Goal: Information Seeking & Learning: Learn about a topic

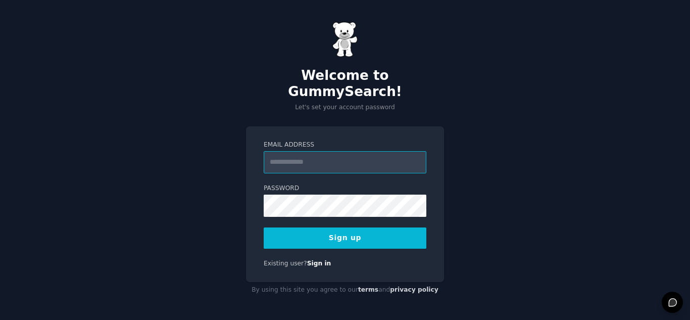
click at [307, 157] on input "Email Address" at bounding box center [345, 162] width 163 height 22
type input "**********"
click at [339, 230] on button "Sign up" at bounding box center [345, 237] width 163 height 21
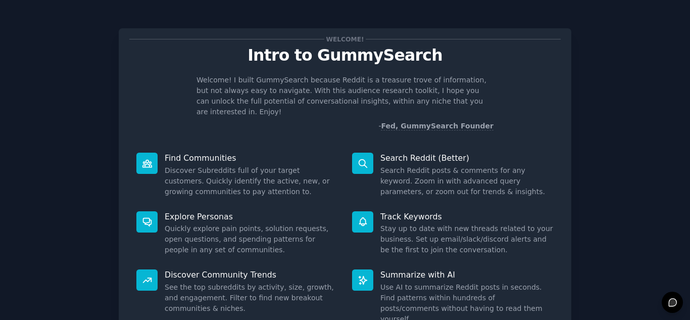
scroll to position [76, 0]
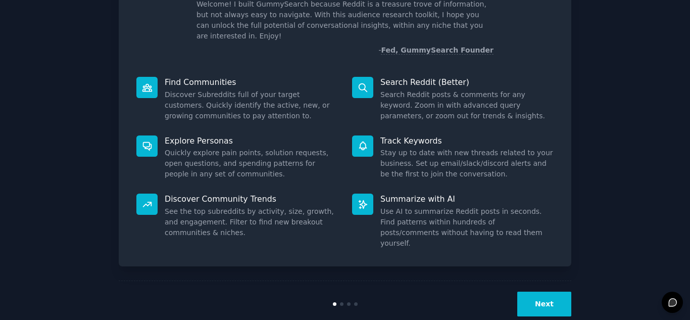
click at [535, 292] on button "Next" at bounding box center [544, 303] width 54 height 25
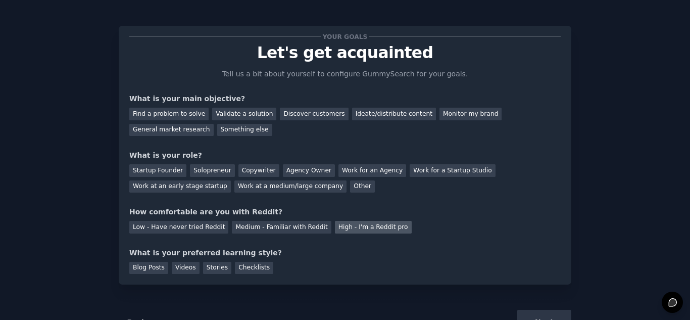
scroll to position [42, 0]
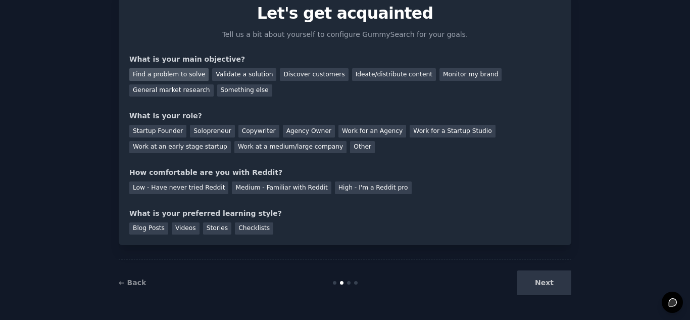
click at [150, 76] on div "Find a problem to solve" at bounding box center [168, 74] width 79 height 13
click at [229, 75] on div "Validate a solution" at bounding box center [244, 74] width 64 height 13
click at [182, 74] on div "Find a problem to solve" at bounding box center [168, 74] width 79 height 13
click at [165, 129] on div "Startup Founder" at bounding box center [157, 131] width 57 height 13
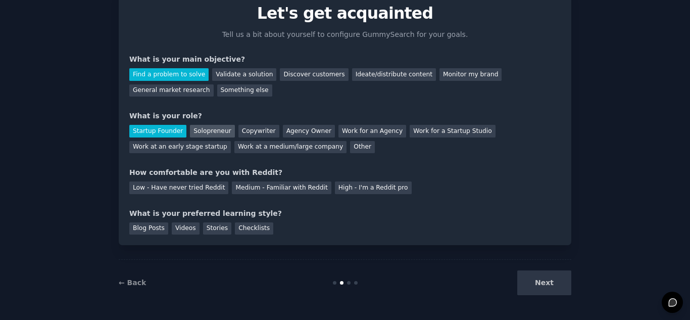
click at [206, 125] on div "Solopreneur" at bounding box center [212, 131] width 44 height 13
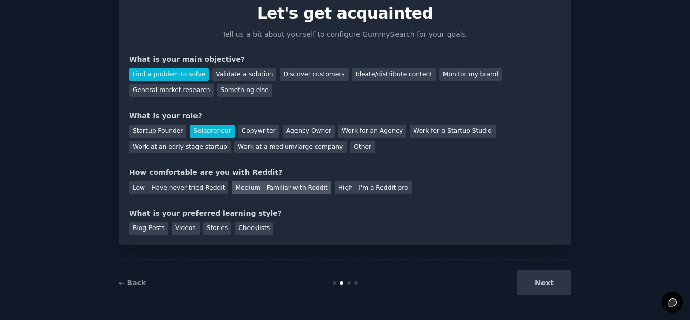
click at [232, 189] on div "Medium - Familiar with Reddit" at bounding box center [281, 187] width 99 height 13
click at [153, 232] on div "Blog Posts" at bounding box center [148, 228] width 39 height 13
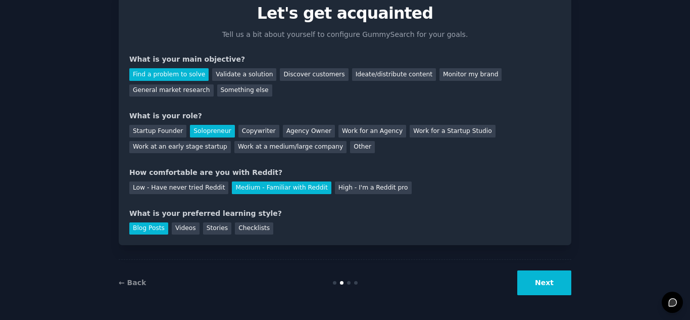
click at [539, 274] on button "Next" at bounding box center [544, 282] width 54 height 25
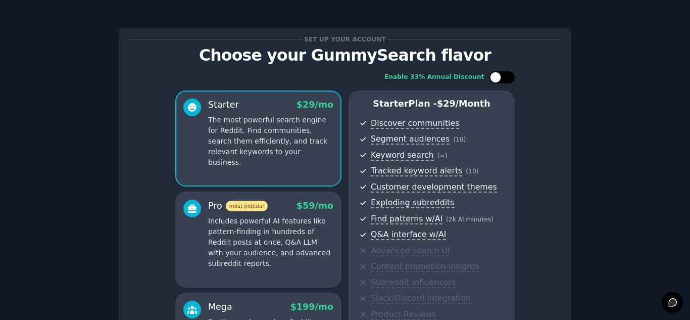
click at [500, 73] on div at bounding box center [501, 77] width 25 height 12
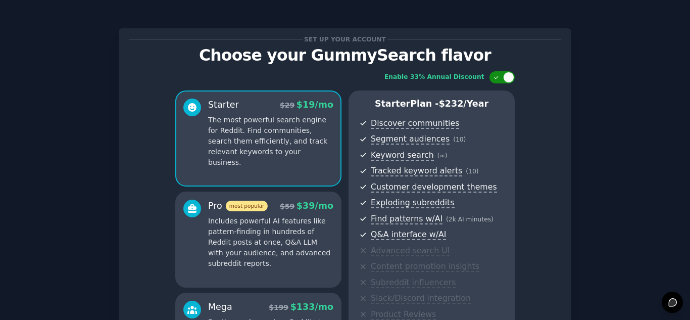
click at [500, 73] on div at bounding box center [501, 77] width 25 height 12
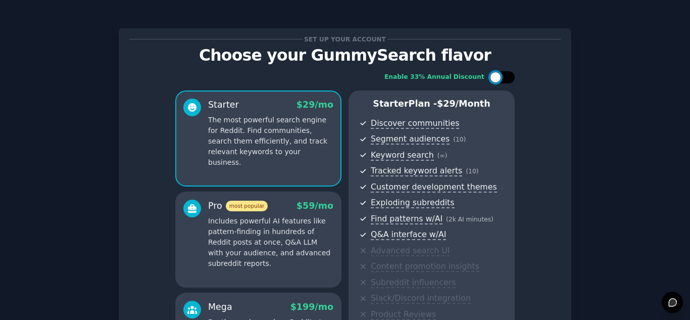
click at [500, 73] on div at bounding box center [501, 77] width 25 height 12
checkbox input "false"
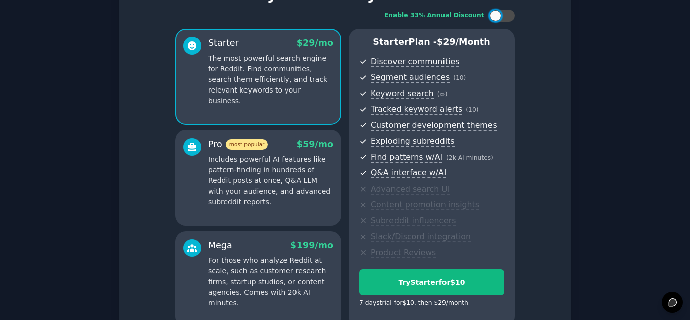
scroll to position [165, 0]
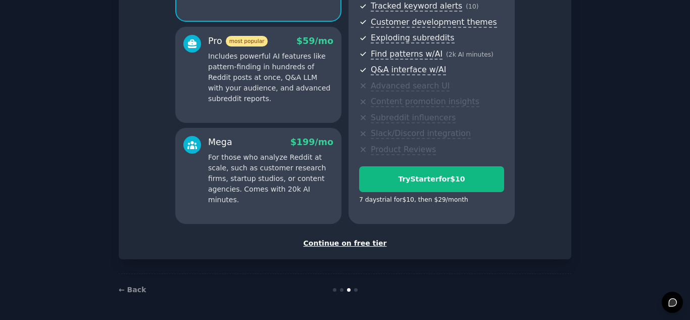
click at [350, 244] on div "Continue on free tier" at bounding box center [344, 243] width 431 height 11
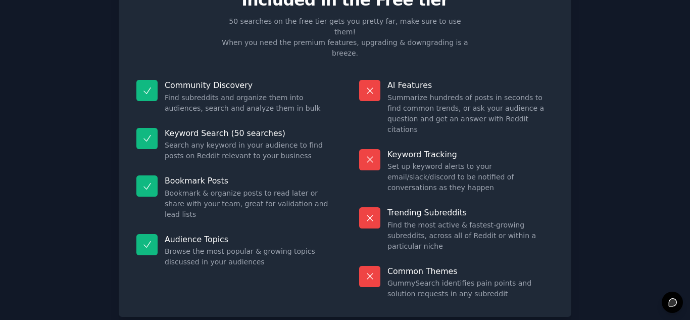
scroll to position [74, 0]
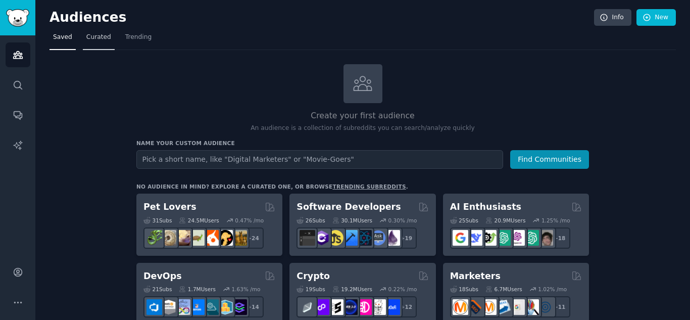
click at [85, 30] on link "Curated" at bounding box center [99, 39] width 32 height 21
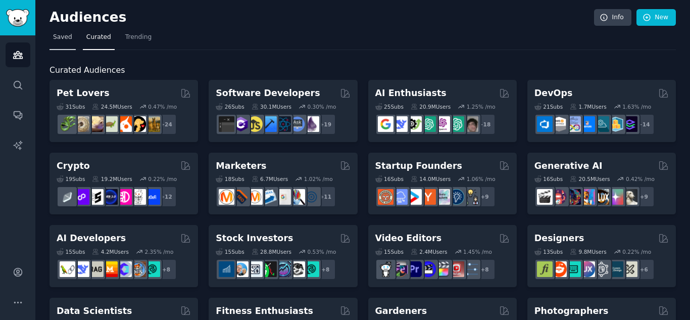
click at [64, 36] on span "Saved" at bounding box center [62, 37] width 19 height 9
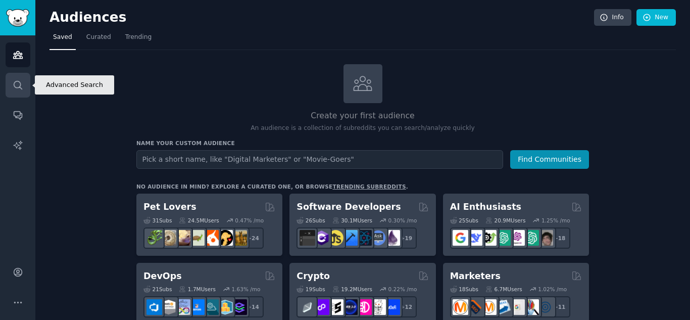
click at [17, 85] on icon "Sidebar" at bounding box center [18, 85] width 11 height 11
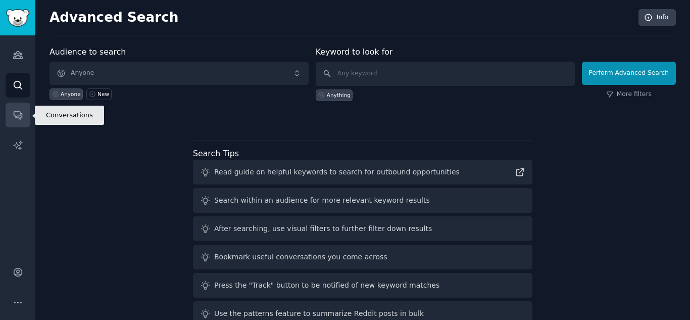
click at [20, 112] on icon "Sidebar" at bounding box center [18, 116] width 8 height 8
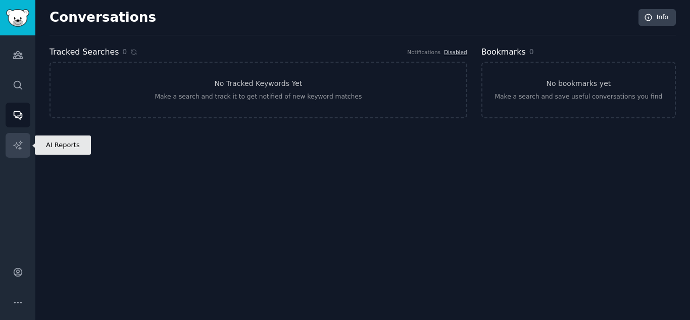
click at [25, 136] on link "AI Reports" at bounding box center [18, 145] width 25 height 25
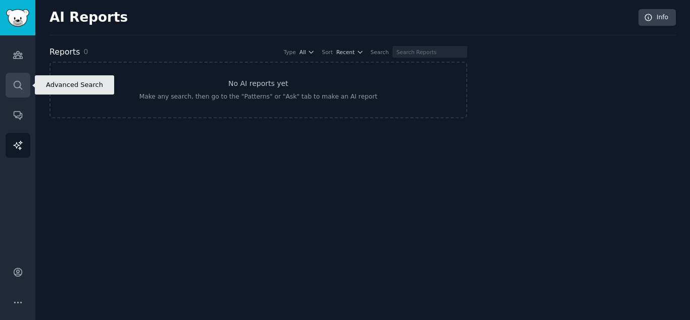
click at [13, 85] on icon "Sidebar" at bounding box center [18, 85] width 11 height 11
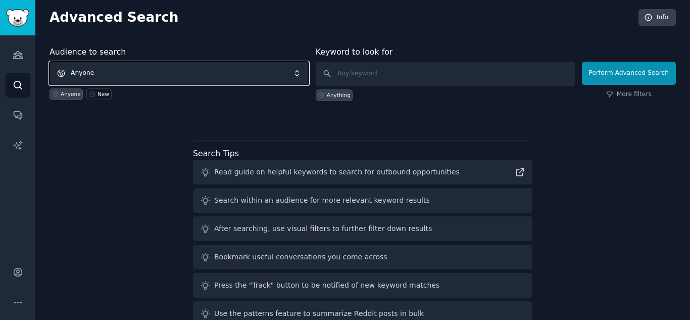
click at [164, 73] on span "Anyone" at bounding box center [178, 73] width 259 height 23
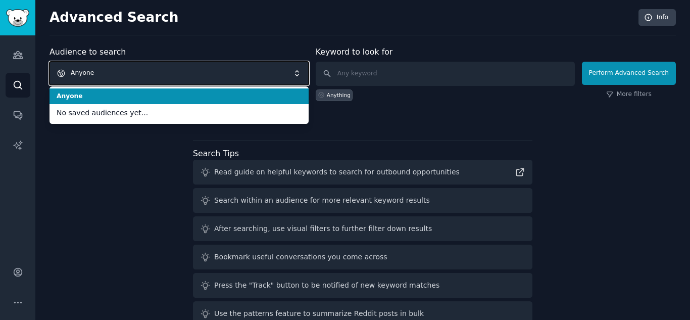
click at [164, 73] on span "Anyone" at bounding box center [178, 73] width 259 height 23
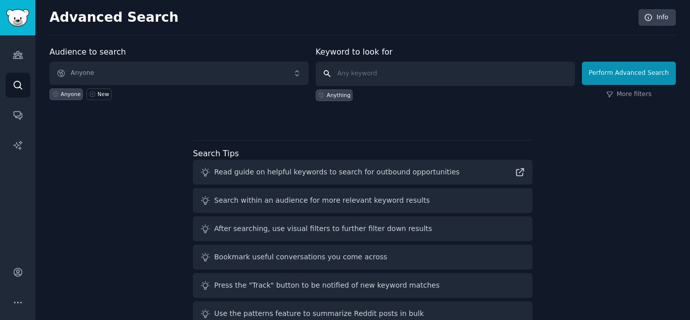
click at [363, 75] on input "text" at bounding box center [445, 74] width 259 height 24
type input "gummy search"
click button "Perform Advanced Search" at bounding box center [629, 73] width 94 height 23
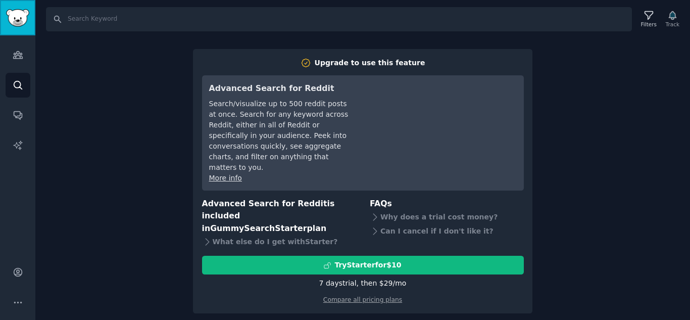
click at [21, 18] on img "Sidebar" at bounding box center [17, 18] width 23 height 18
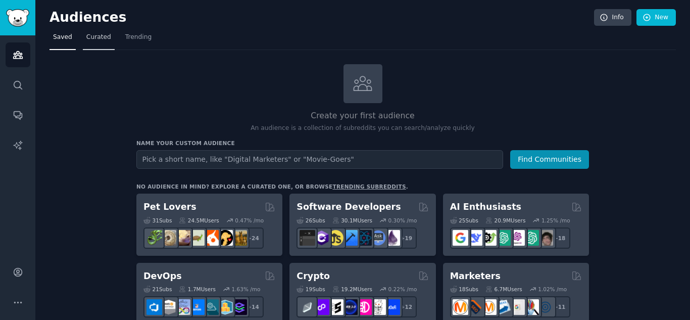
click at [94, 41] on span "Curated" at bounding box center [98, 37] width 25 height 9
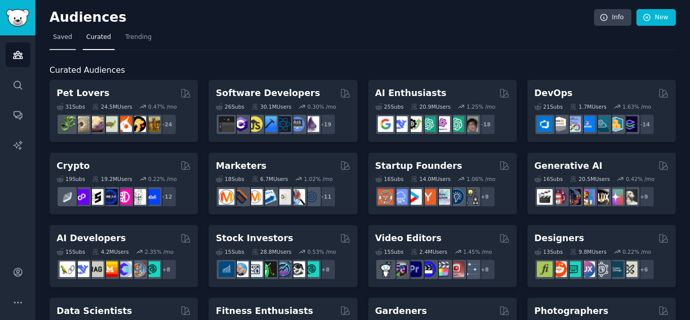
click at [67, 38] on span "Saved" at bounding box center [62, 37] width 19 height 9
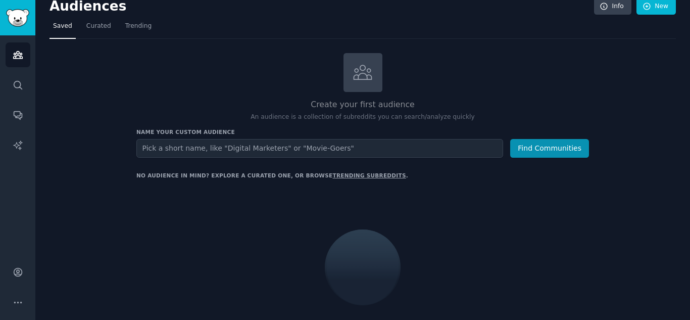
scroll to position [1, 0]
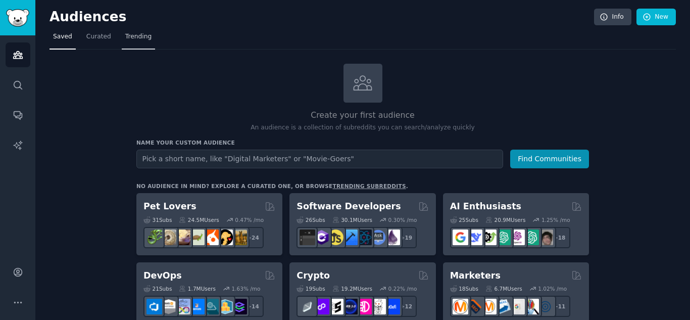
click at [138, 39] on span "Trending" at bounding box center [138, 36] width 26 height 9
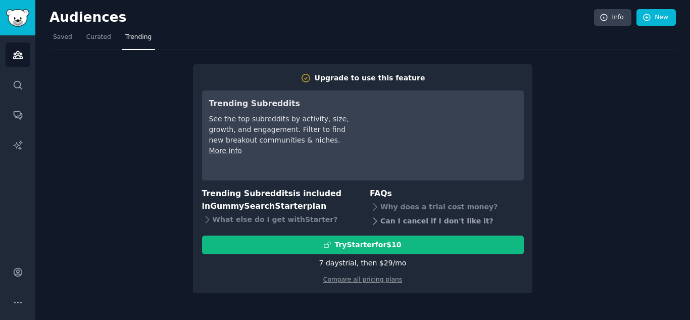
click at [394, 223] on div "Can I cancel if I don't like it?" at bounding box center [447, 221] width 154 height 14
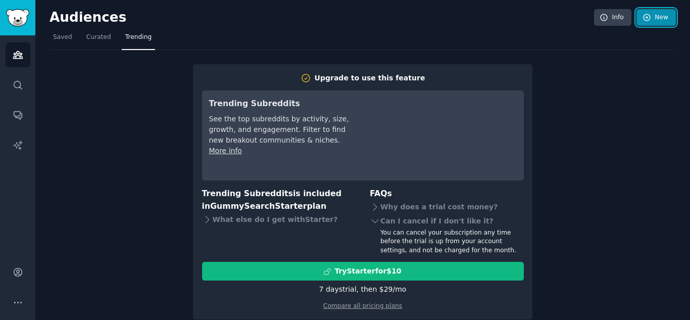
click at [653, 16] on link "New" at bounding box center [655, 17] width 39 height 17
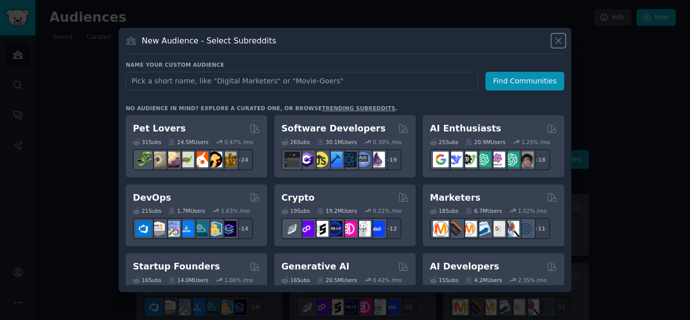
click at [558, 39] on icon at bounding box center [558, 40] width 11 height 11
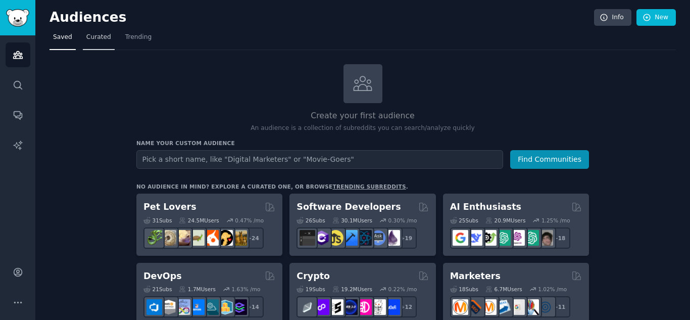
click at [95, 34] on span "Curated" at bounding box center [98, 37] width 25 height 9
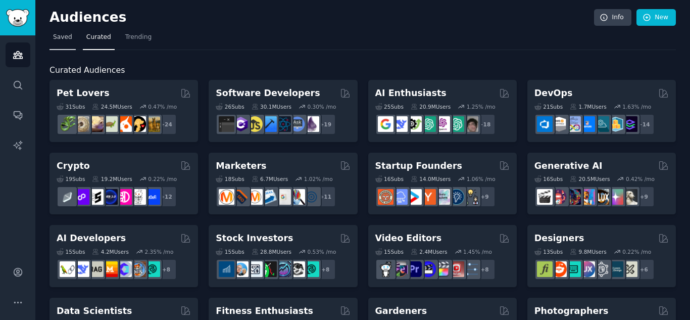
click at [58, 33] on span "Saved" at bounding box center [62, 37] width 19 height 9
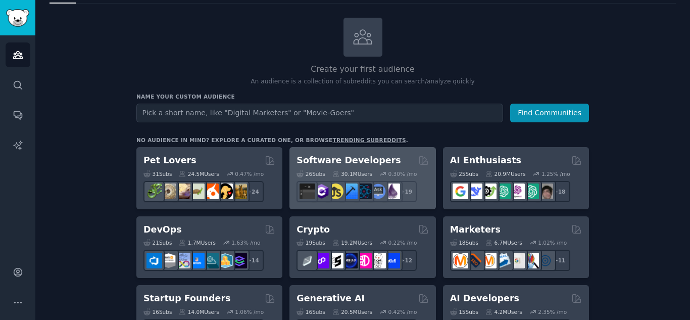
scroll to position [45, 0]
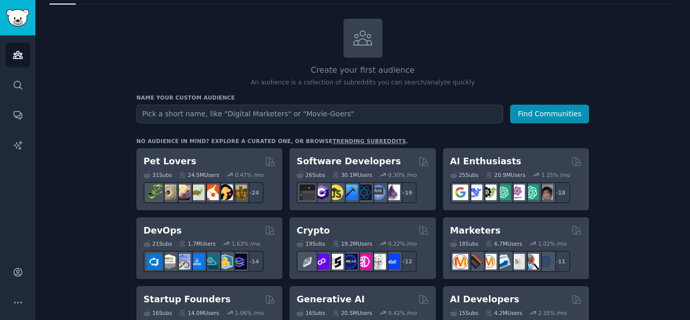
click at [336, 109] on input "text" at bounding box center [319, 114] width 367 height 19
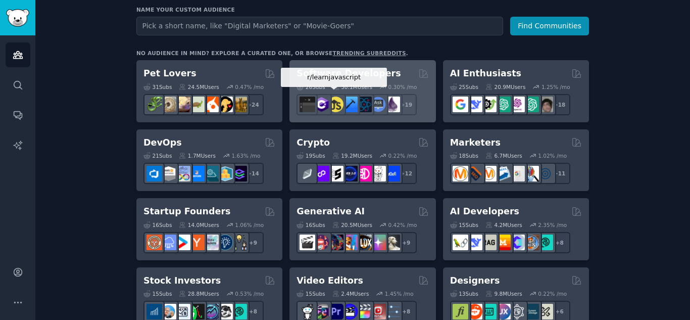
scroll to position [134, 0]
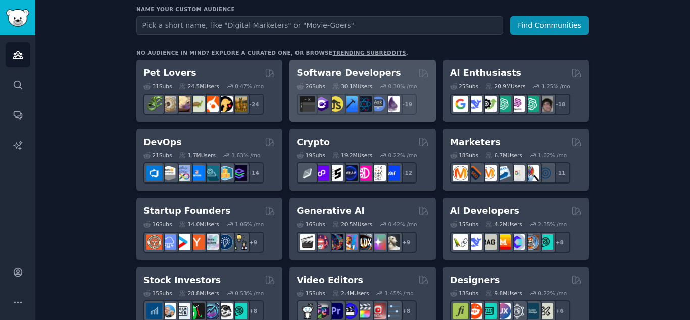
click at [330, 70] on h2 "Software Developers" at bounding box center [348, 73] width 104 height 13
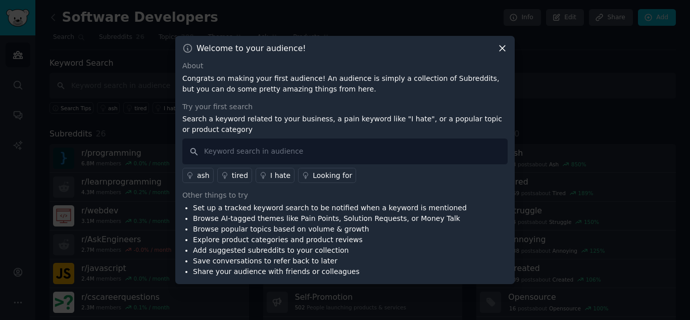
click at [501, 45] on icon at bounding box center [502, 48] width 11 height 11
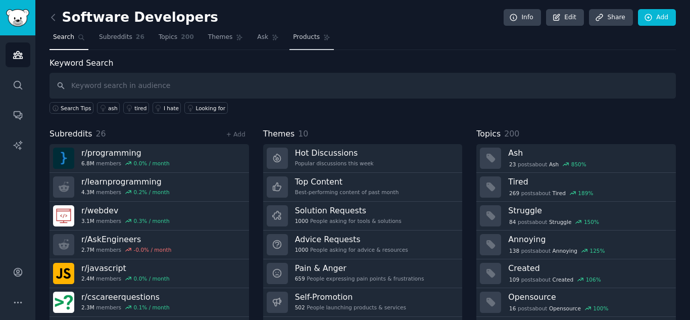
click at [293, 38] on span "Products" at bounding box center [306, 37] width 27 height 9
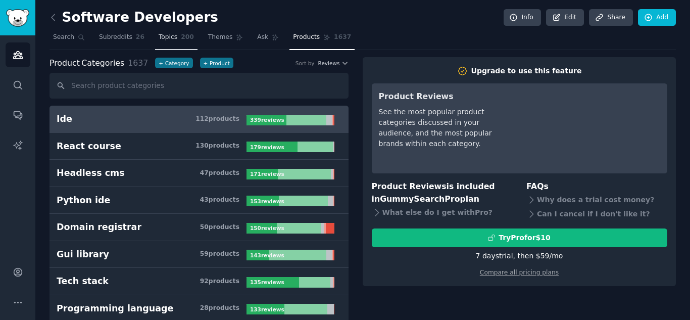
click at [167, 35] on span "Topics" at bounding box center [168, 37] width 19 height 9
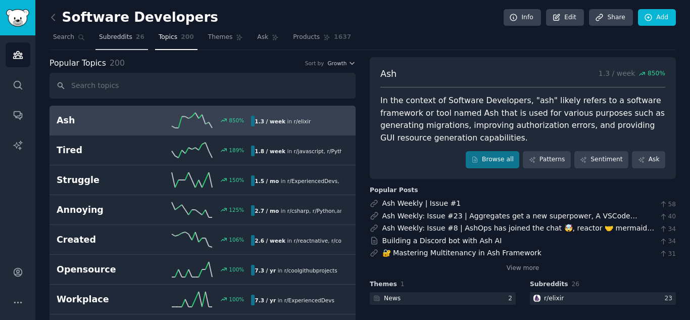
click at [112, 38] on span "Subreddits" at bounding box center [115, 37] width 33 height 9
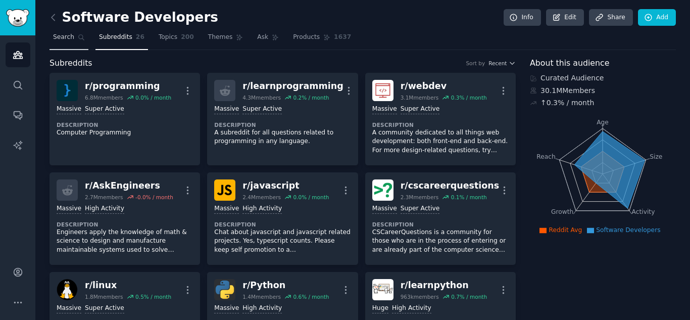
click at [65, 37] on span "Search" at bounding box center [63, 37] width 21 height 9
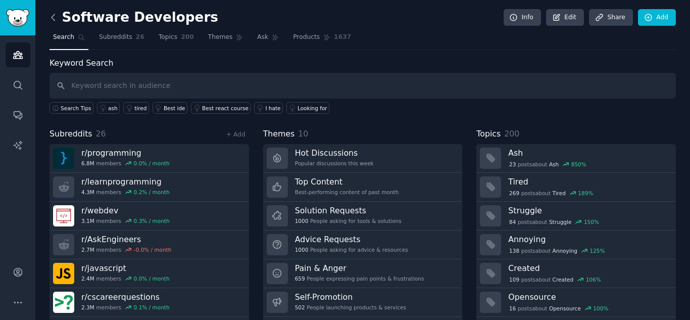
click at [55, 20] on icon at bounding box center [53, 17] width 3 height 6
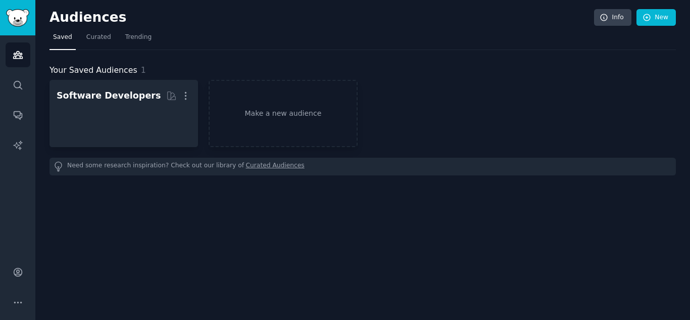
click at [64, 38] on span "Saved" at bounding box center [62, 37] width 19 height 9
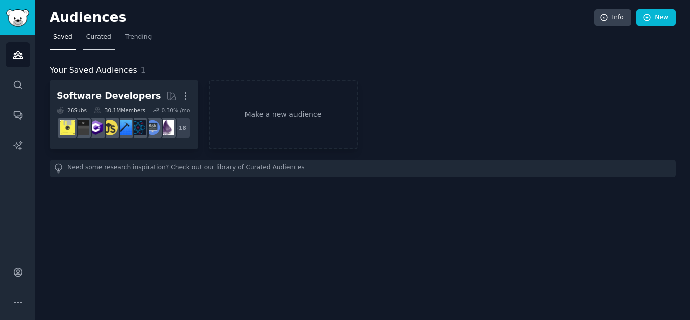
click at [95, 39] on span "Curated" at bounding box center [98, 37] width 25 height 9
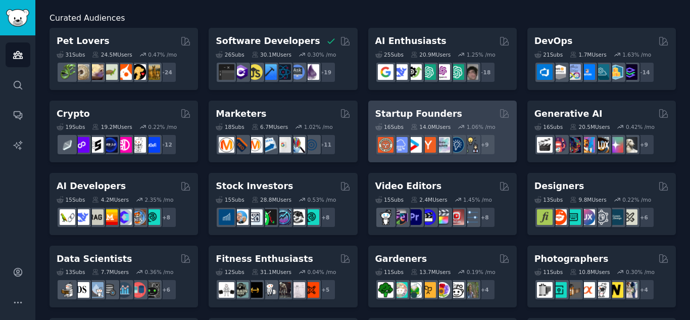
scroll to position [52, 0]
click at [407, 110] on h2 "Startup Founders" at bounding box center [418, 114] width 87 height 13
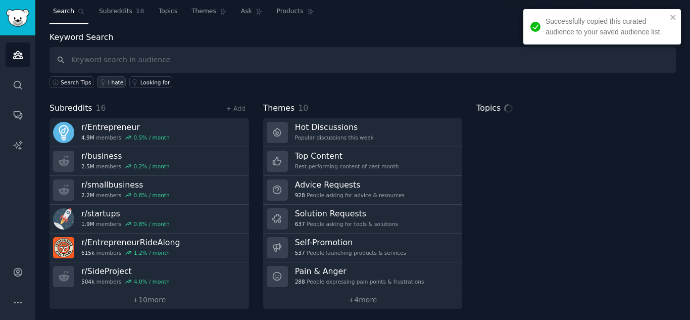
scroll to position [26, 0]
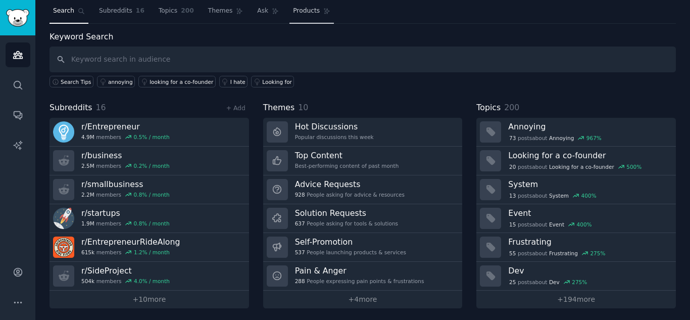
click at [293, 15] on span "Products" at bounding box center [306, 11] width 27 height 9
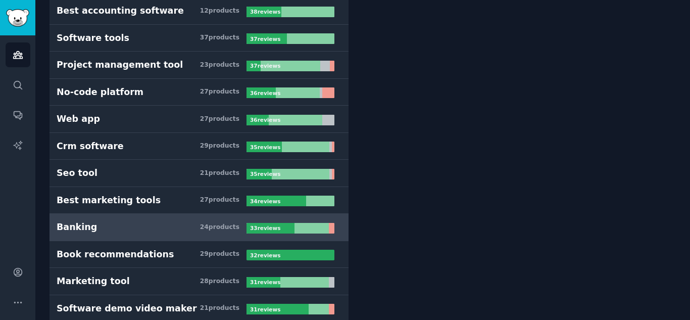
scroll to position [1458, 0]
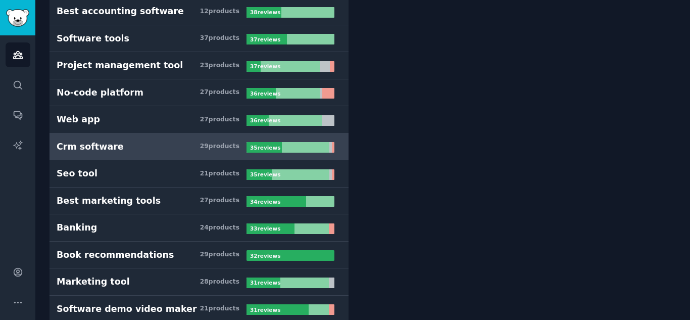
click at [162, 143] on h3 "Crm software 29 product s" at bounding box center [152, 146] width 190 height 13
click at [133, 144] on h3 "Crm software 29 product s" at bounding box center [152, 146] width 190 height 13
click at [84, 146] on div "Crm software" at bounding box center [90, 146] width 67 height 13
click at [220, 141] on h3 "Crm software 29 product s" at bounding box center [152, 146] width 190 height 13
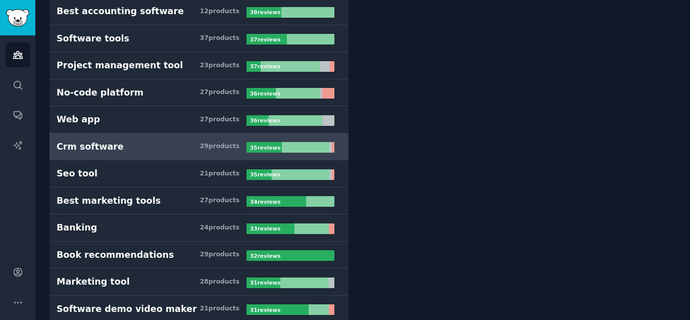
click at [220, 141] on h3 "Crm software 29 product s" at bounding box center [152, 146] width 190 height 13
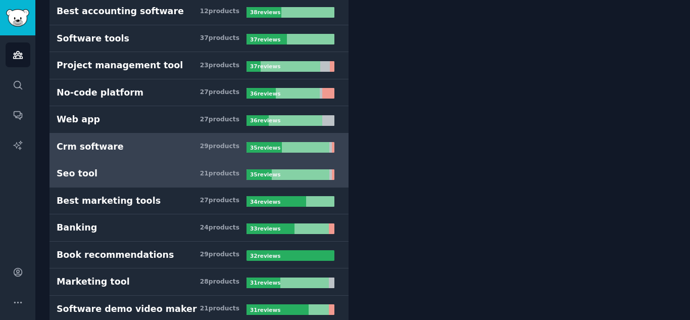
click at [97, 179] on h3 "Seo tool 21 product s" at bounding box center [152, 173] width 190 height 13
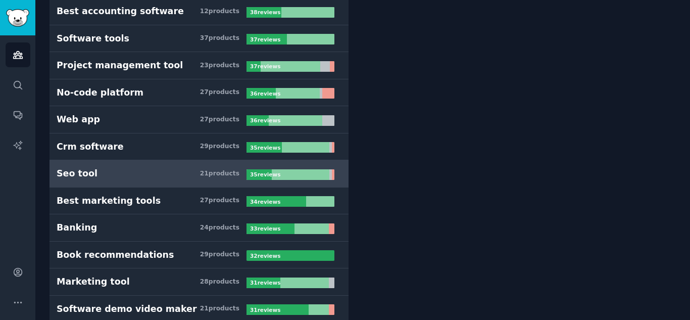
click at [97, 179] on h3 "Seo tool 21 product s" at bounding box center [152, 173] width 190 height 13
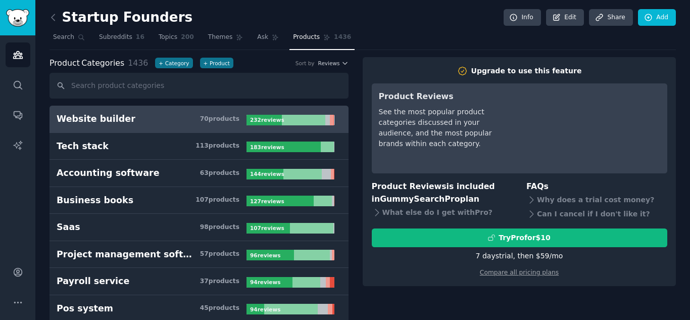
click at [143, 109] on link "Website builder 70 product s 232 review s" at bounding box center [198, 119] width 299 height 27
click at [99, 33] on span "Subreddits" at bounding box center [115, 37] width 33 height 9
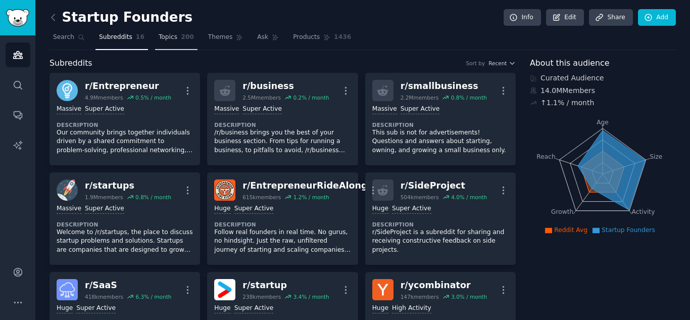
click at [163, 33] on span "Topics" at bounding box center [168, 37] width 19 height 9
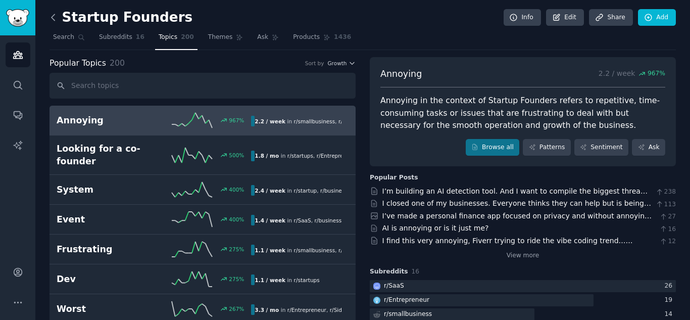
click at [53, 20] on icon at bounding box center [53, 17] width 11 height 11
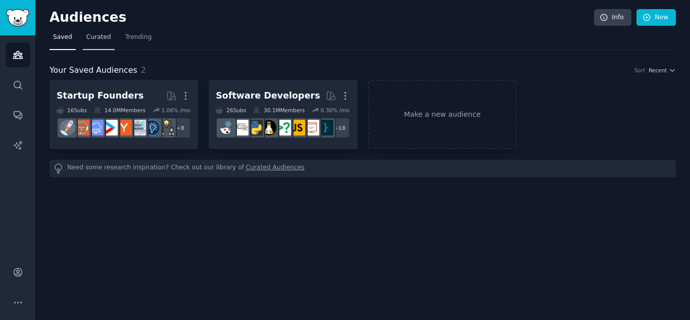
click at [96, 32] on link "Curated" at bounding box center [99, 39] width 32 height 21
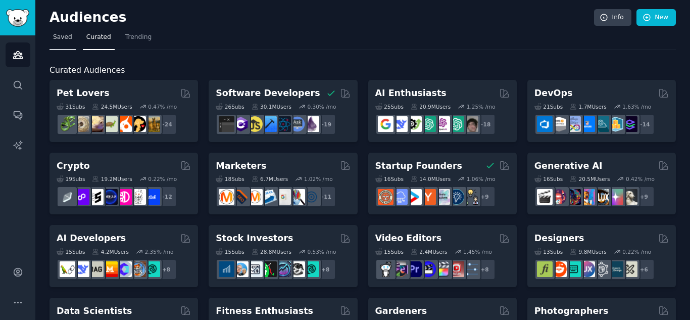
click at [63, 30] on link "Saved" at bounding box center [62, 39] width 26 height 21
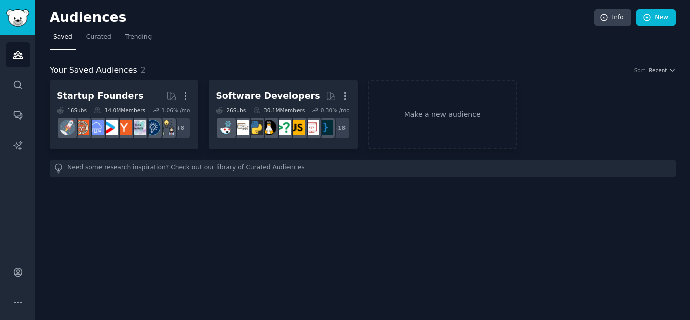
click at [250, 166] on link "Curated Audiences" at bounding box center [275, 168] width 59 height 11
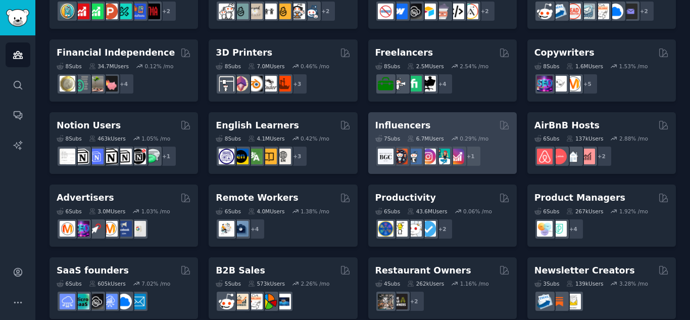
scroll to position [488, 0]
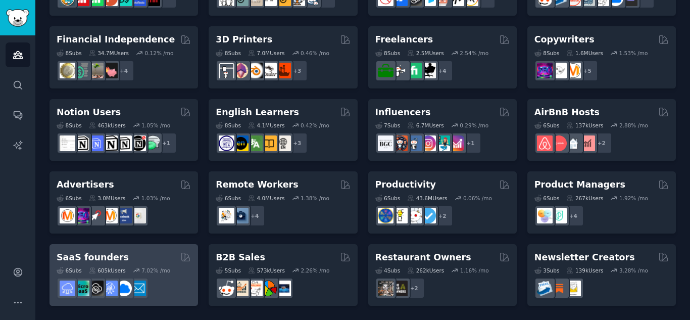
click at [112, 256] on h2 "SaaS founders" at bounding box center [93, 257] width 72 height 13
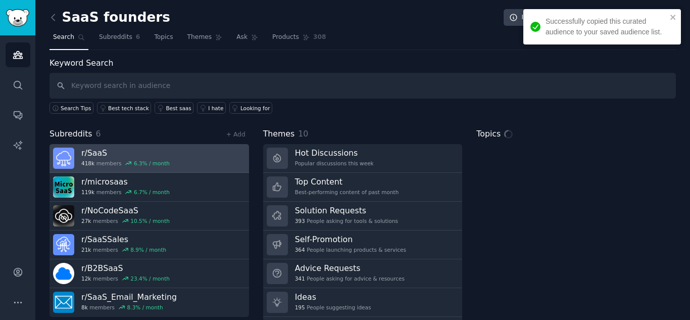
scroll to position [29, 0]
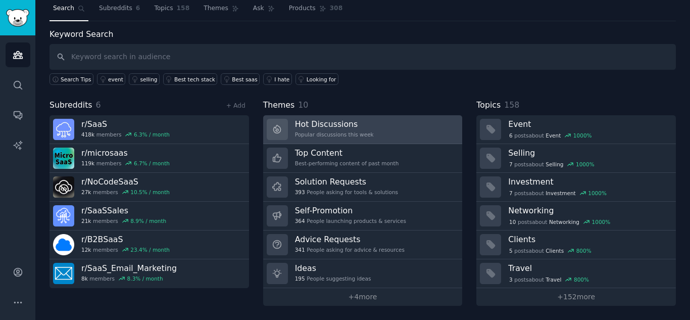
click at [365, 131] on link "Hot Discussions Popular discussions this week" at bounding box center [362, 129] width 199 height 29
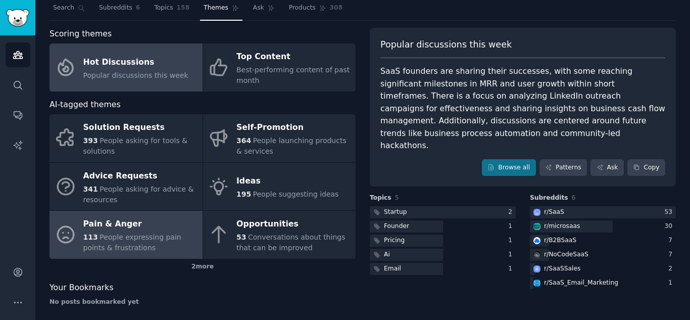
scroll to position [37, 0]
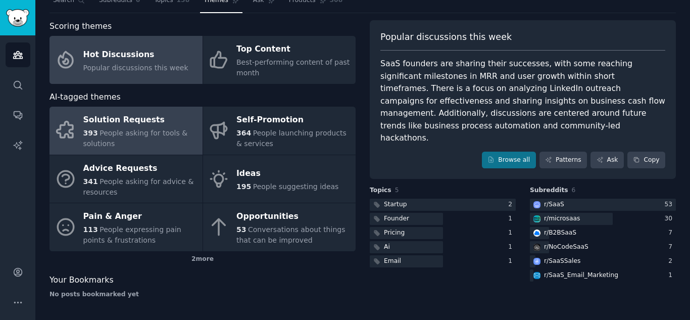
scroll to position [29, 0]
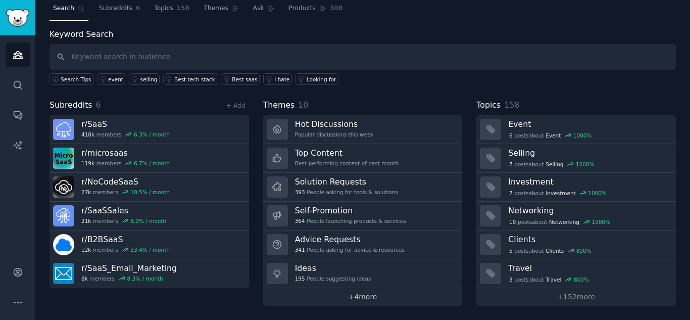
click at [355, 296] on link "+ 4 more" at bounding box center [362, 297] width 199 height 18
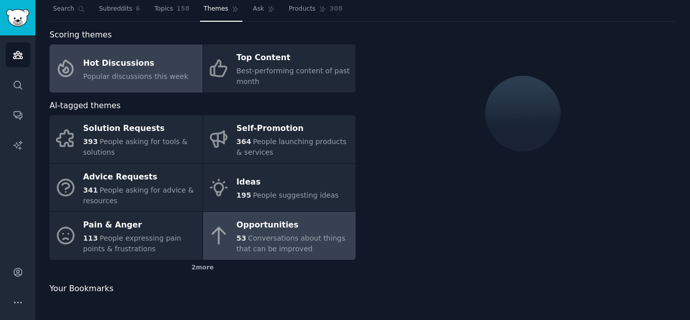
scroll to position [29, 0]
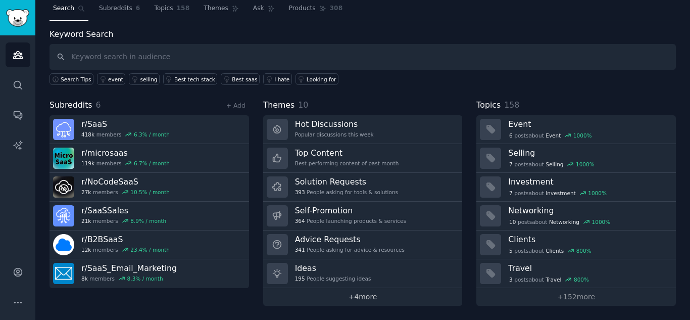
click at [370, 298] on link "+ 4 more" at bounding box center [362, 297] width 199 height 18
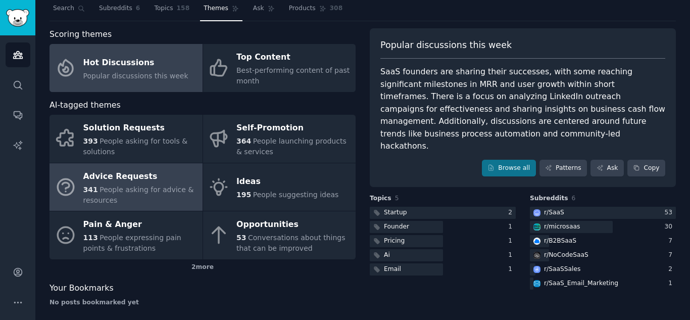
scroll to position [37, 0]
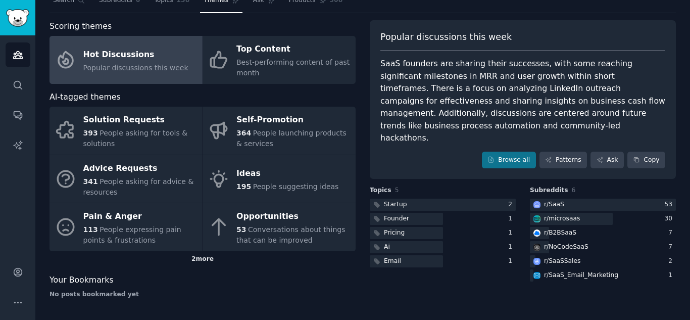
click at [207, 259] on div "2 more" at bounding box center [202, 259] width 306 height 16
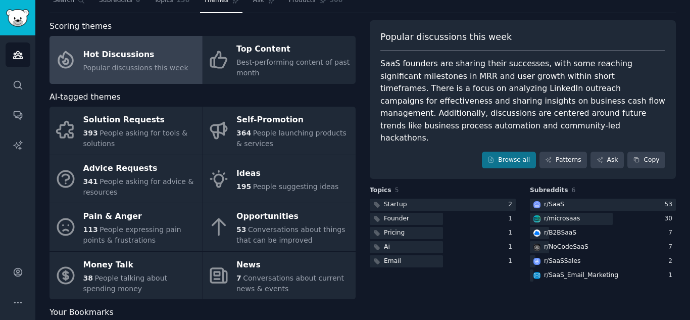
scroll to position [69, 0]
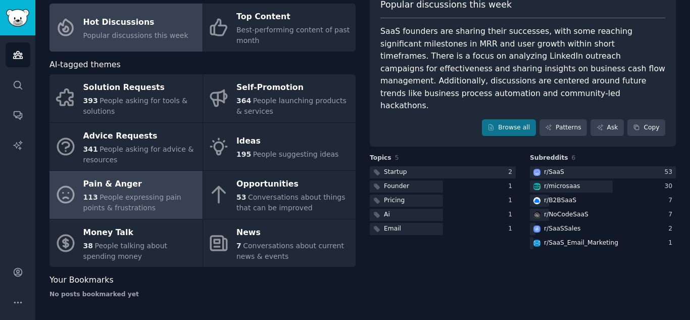
click at [127, 184] on div "Pain & Anger" at bounding box center [140, 184] width 114 height 16
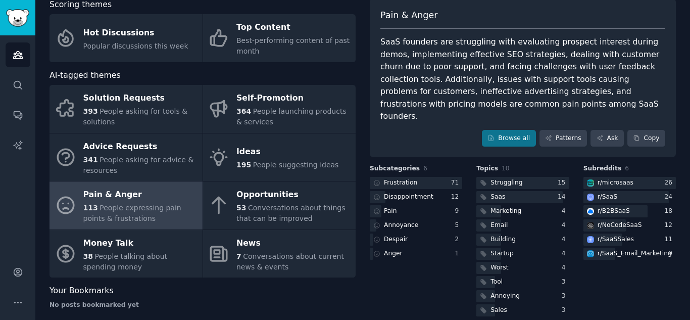
scroll to position [59, 0]
drag, startPoint x: 416, startPoint y: 78, endPoint x: 467, endPoint y: 76, distance: 50.5
click at [467, 76] on div "SaaS founders are struggling with evaluating prospect interest during demos, im…" at bounding box center [522, 78] width 285 height 87
drag, startPoint x: 473, startPoint y: 77, endPoint x: 530, endPoint y: 82, distance: 57.2
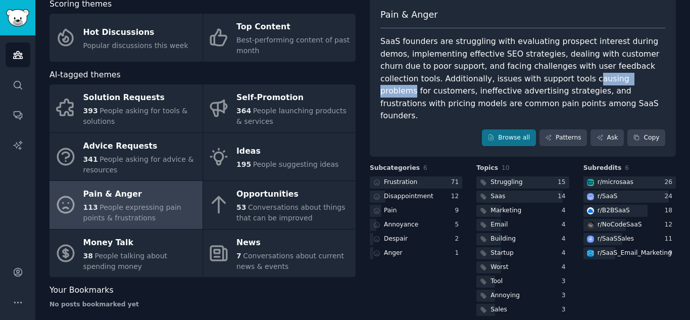
click at [530, 82] on div "SaaS founders are struggling with evaluating prospect interest during demos, im…" at bounding box center [522, 78] width 285 height 87
drag, startPoint x: 533, startPoint y: 82, endPoint x: 579, endPoint y: 79, distance: 45.5
click at [579, 79] on div "SaaS founders are struggling with evaluating prospect interest during demos, im…" at bounding box center [522, 78] width 285 height 87
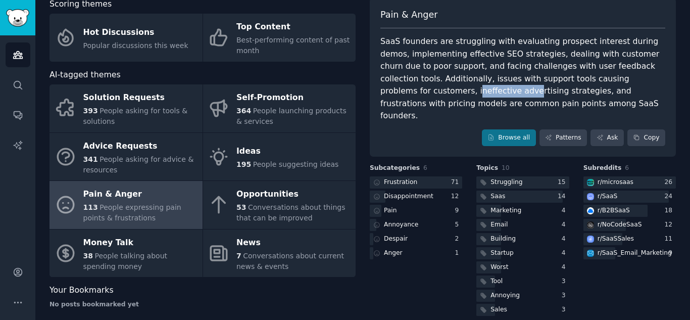
drag, startPoint x: 586, startPoint y: 78, endPoint x: 640, endPoint y: 75, distance: 54.1
click at [640, 75] on div "SaaS founders are struggling with evaluating prospect interest during demos, im…" at bounding box center [522, 78] width 285 height 87
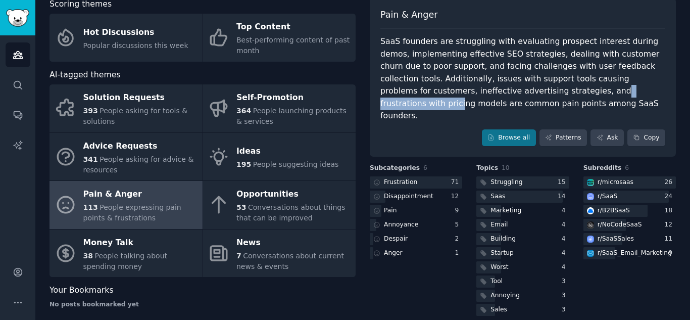
drag, startPoint x: 430, startPoint y: 91, endPoint x: 506, endPoint y: 92, distance: 76.8
click at [506, 92] on div "SaaS founders are struggling with evaluating prospect interest during demos, im…" at bounding box center [522, 78] width 285 height 87
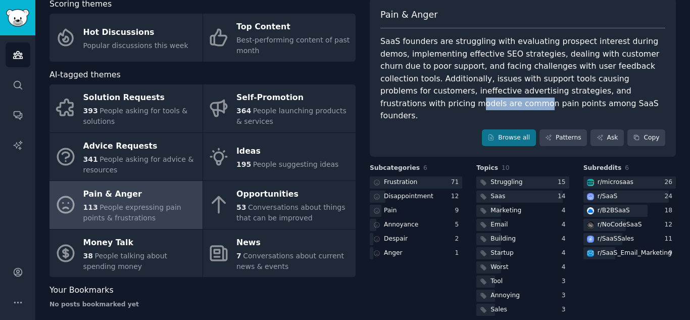
drag, startPoint x: 523, startPoint y: 92, endPoint x: 585, endPoint y: 92, distance: 62.6
click at [585, 92] on div "SaaS founders are struggling with evaluating prospect interest during demos, im…" at bounding box center [522, 78] width 285 height 87
drag, startPoint x: 553, startPoint y: 89, endPoint x: 649, endPoint y: 92, distance: 96.0
click at [649, 92] on div "SaaS founders are struggling with evaluating prospect interest during demos, im…" at bounding box center [522, 78] width 285 height 87
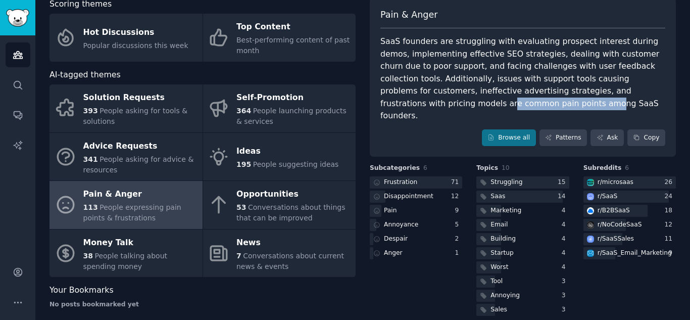
click at [649, 92] on div "SaaS founders are struggling with evaluating prospect interest during demos, im…" at bounding box center [522, 78] width 285 height 87
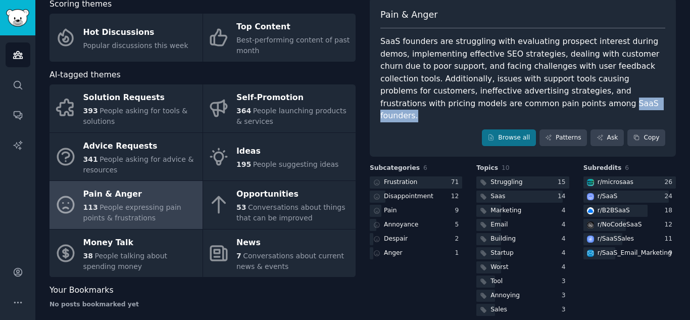
drag, startPoint x: 378, startPoint y: 105, endPoint x: 454, endPoint y: 102, distance: 76.8
click at [454, 102] on div "Pain & [PERSON_NAME] founders are struggling with evaluating prospect interest …" at bounding box center [523, 77] width 306 height 159
click at [454, 102] on div "SaaS founders are struggling with evaluating prospect interest during demos, im…" at bounding box center [522, 78] width 285 height 87
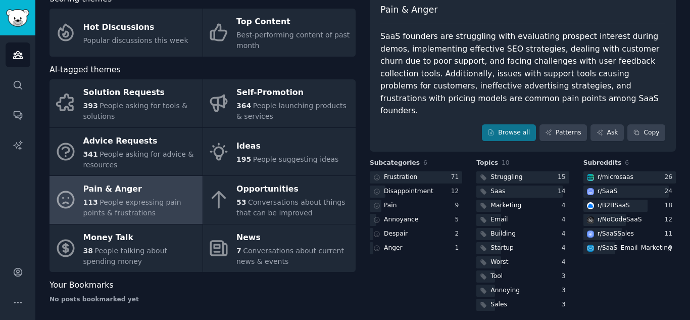
scroll to position [64, 0]
click at [524, 125] on link "Browse all" at bounding box center [509, 133] width 54 height 17
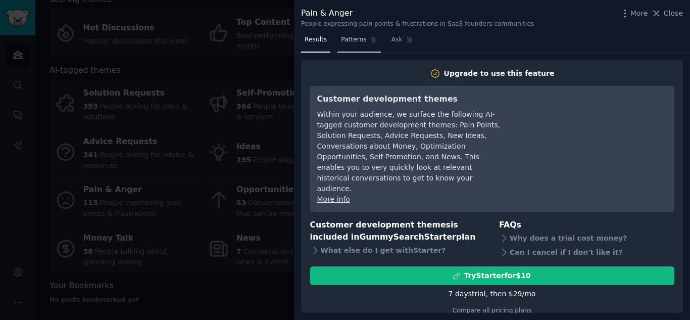
click at [346, 40] on span "Patterns" at bounding box center [353, 39] width 25 height 9
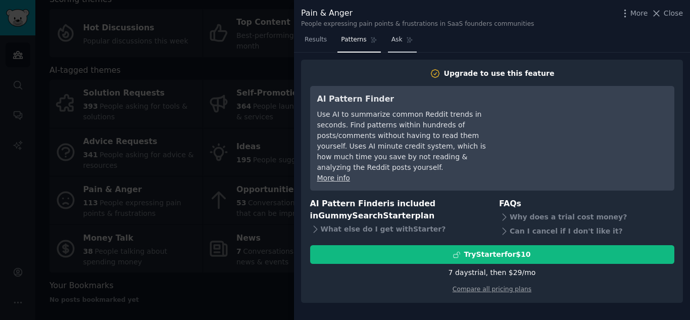
click at [393, 38] on span "Ask" at bounding box center [396, 39] width 11 height 9
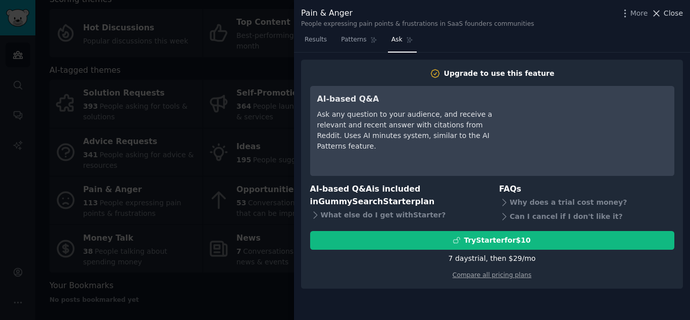
click at [664, 15] on button "Close" at bounding box center [667, 13] width 32 height 11
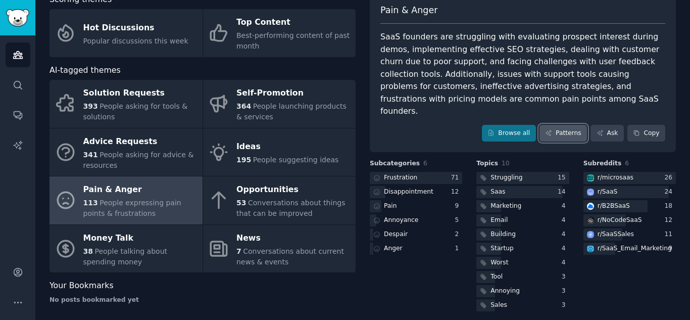
click at [565, 125] on link "Patterns" at bounding box center [562, 133] width 47 height 17
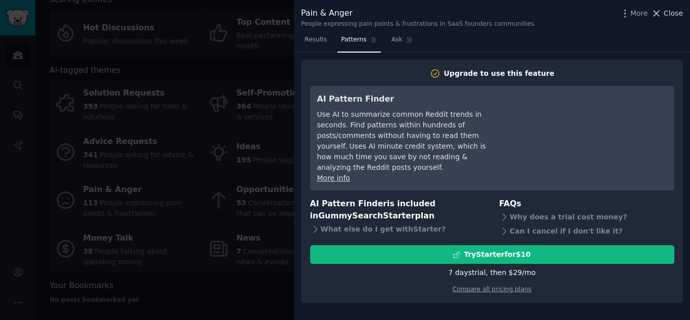
click at [675, 11] on span "Close" at bounding box center [672, 13] width 19 height 11
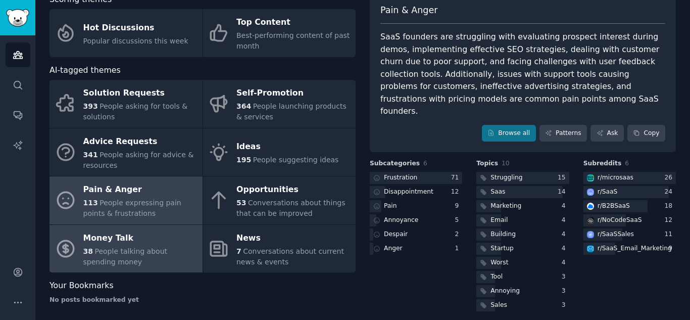
click at [146, 249] on span "People talking about spending money" at bounding box center [125, 256] width 84 height 19
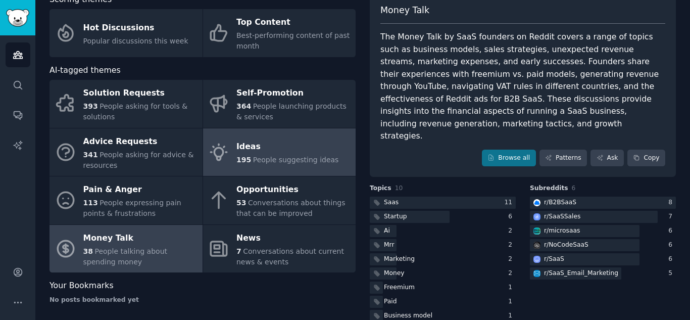
click at [256, 151] on div "Ideas" at bounding box center [287, 147] width 102 height 16
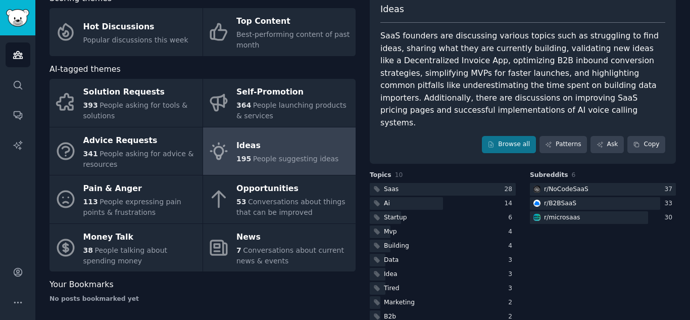
scroll to position [65, 0]
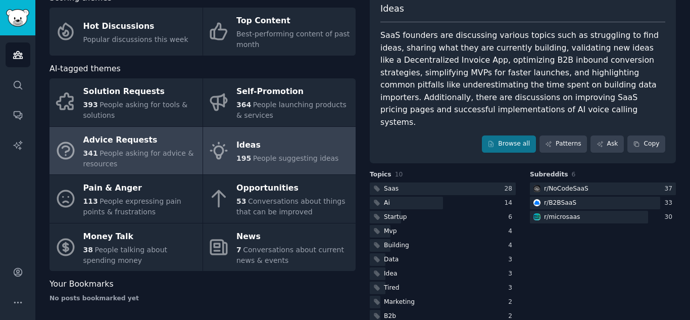
click at [79, 146] on link "Advice Requests 341 People asking for advice & resources" at bounding box center [125, 151] width 153 height 48
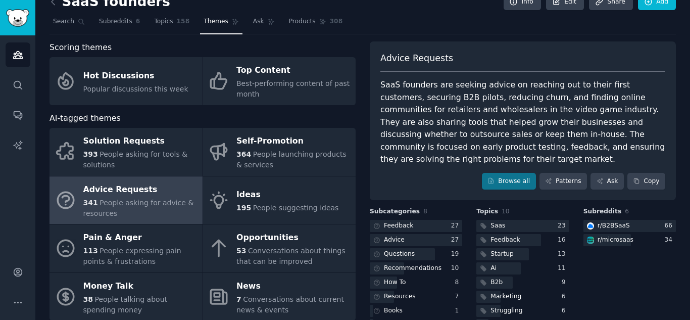
scroll to position [15, 0]
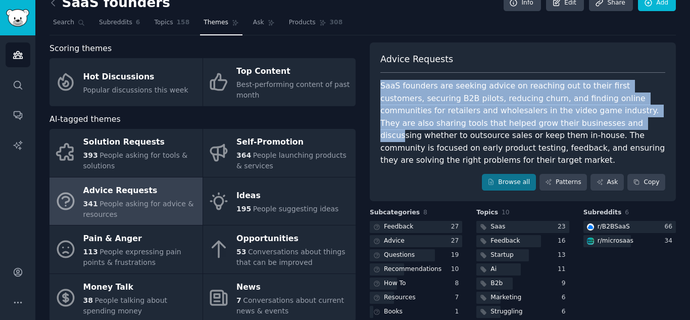
drag, startPoint x: 379, startPoint y: 86, endPoint x: 522, endPoint y: 119, distance: 146.7
click at [522, 119] on div "SaaS founders are seeking advice on reaching out to their first customers, secu…" at bounding box center [522, 123] width 285 height 87
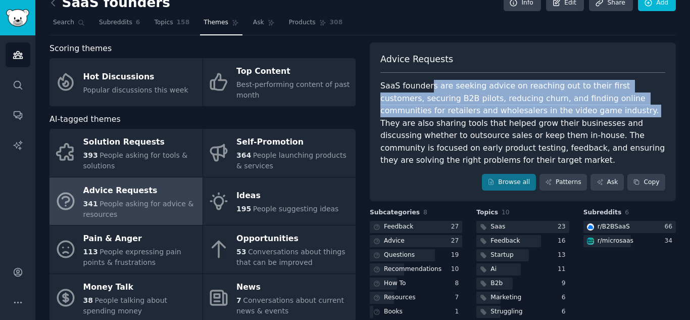
drag, startPoint x: 536, startPoint y: 115, endPoint x: 424, endPoint y: 85, distance: 116.0
click at [424, 85] on div "SaaS founders are seeking advice on reaching out to their first customers, secu…" at bounding box center [522, 123] width 285 height 87
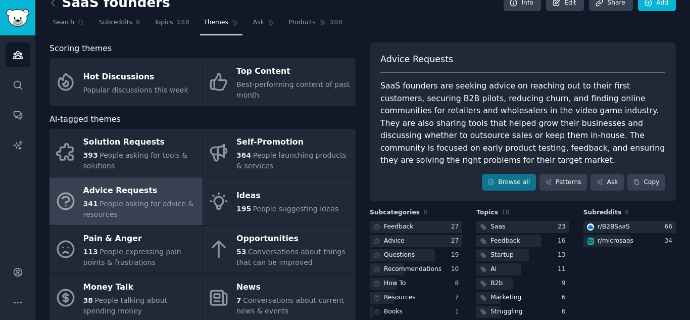
scroll to position [69, 0]
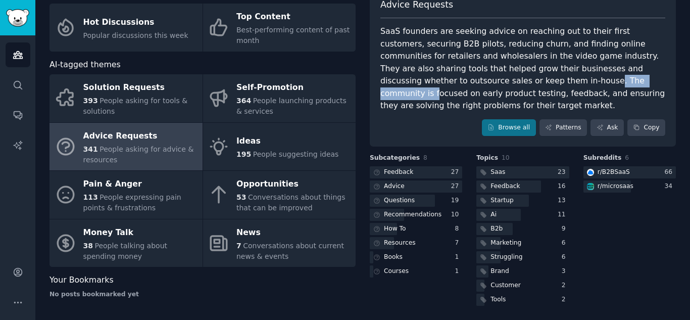
drag, startPoint x: 429, startPoint y: 77, endPoint x: 502, endPoint y: 83, distance: 73.0
click at [502, 83] on div "SaaS founders are seeking advice on reaching out to their first customers, secu…" at bounding box center [522, 68] width 285 height 87
drag, startPoint x: 434, startPoint y: 82, endPoint x: 538, endPoint y: 76, distance: 104.7
click at [538, 76] on div "SaaS founders are seeking advice on reaching out to their first customers, secu…" at bounding box center [522, 68] width 285 height 87
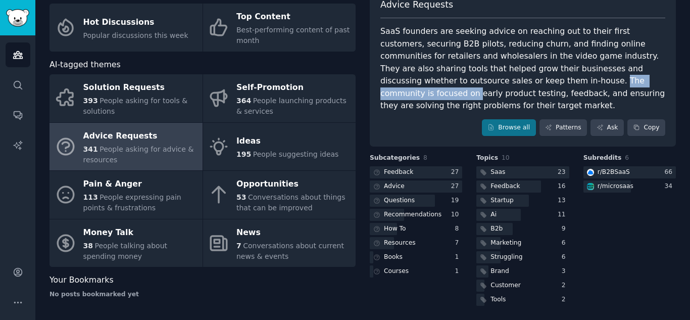
click at [538, 76] on div "SaaS founders are seeking advice on reaching out to their first customers, secu…" at bounding box center [522, 68] width 285 height 87
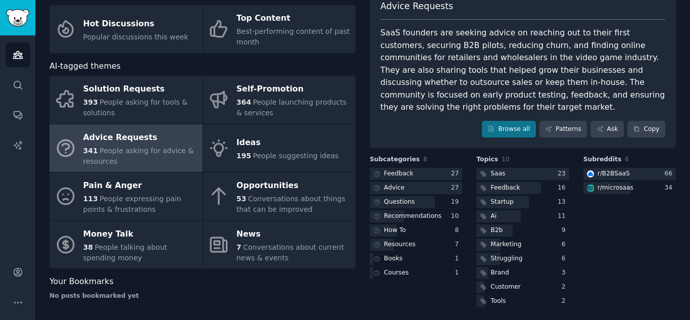
scroll to position [68, 0]
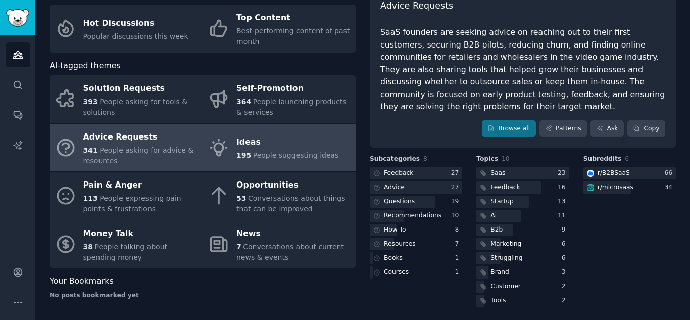
click at [307, 152] on span "People suggesting ideas" at bounding box center [296, 155] width 86 height 8
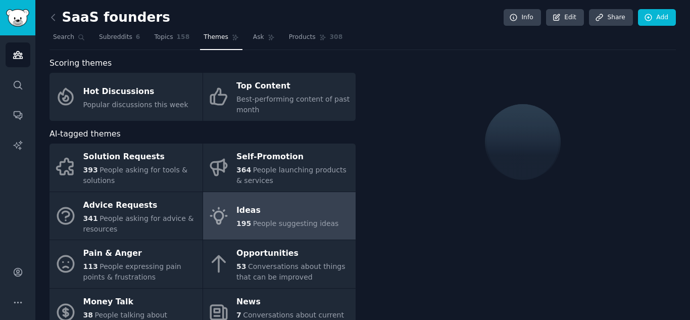
scroll to position [69, 0]
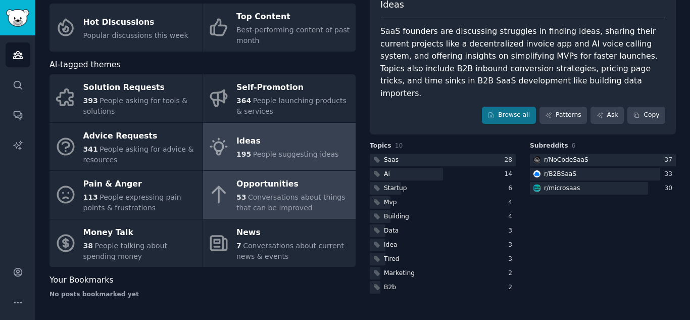
click at [255, 190] on div "Opportunities" at bounding box center [293, 184] width 114 height 16
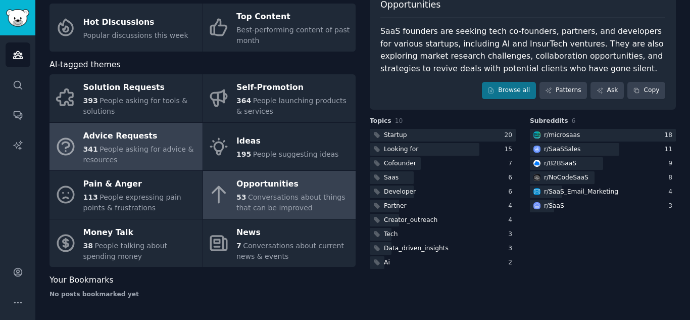
click at [154, 135] on div "Advice Requests" at bounding box center [140, 136] width 114 height 16
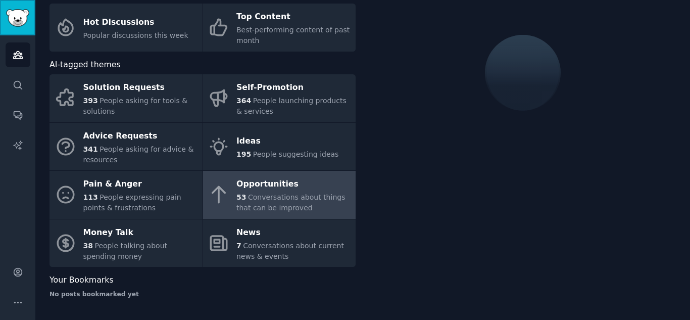
click at [24, 18] on img "Sidebar" at bounding box center [17, 18] width 23 height 18
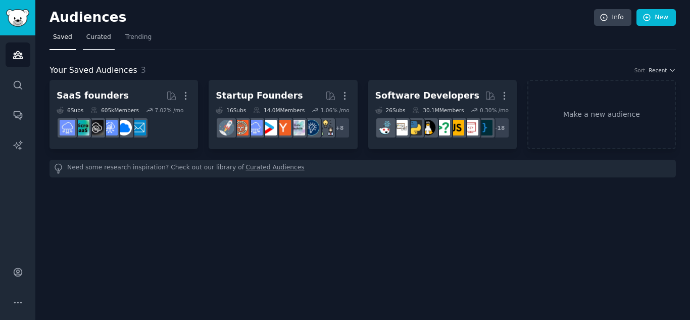
click at [89, 34] on span "Curated" at bounding box center [98, 37] width 25 height 9
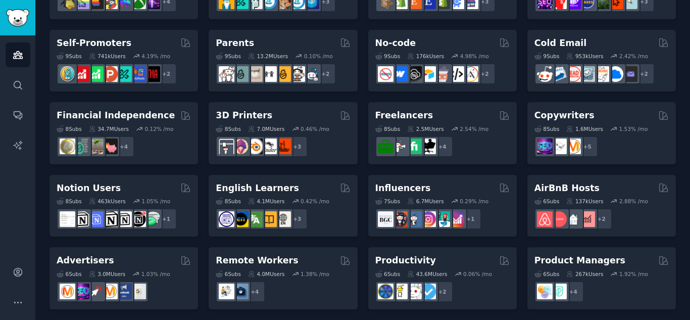
scroll to position [488, 0]
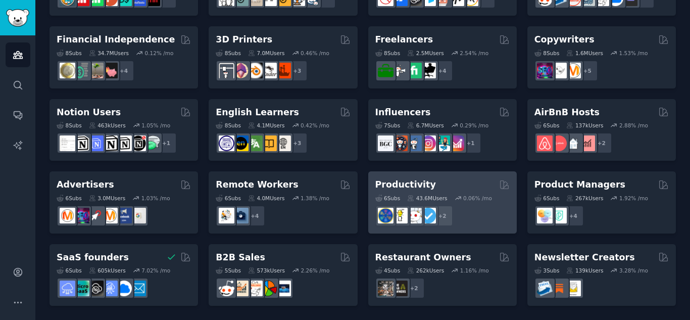
click at [417, 188] on h2 "Productivity" at bounding box center [405, 184] width 61 height 13
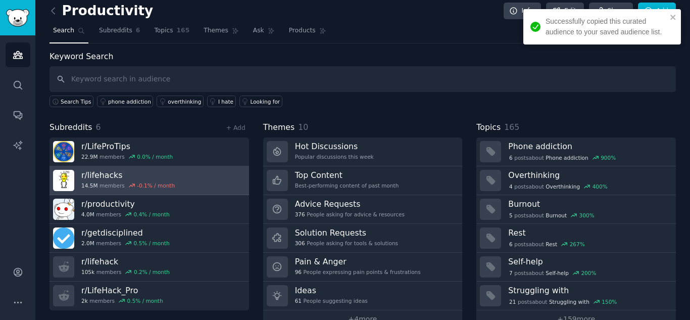
scroll to position [29, 0]
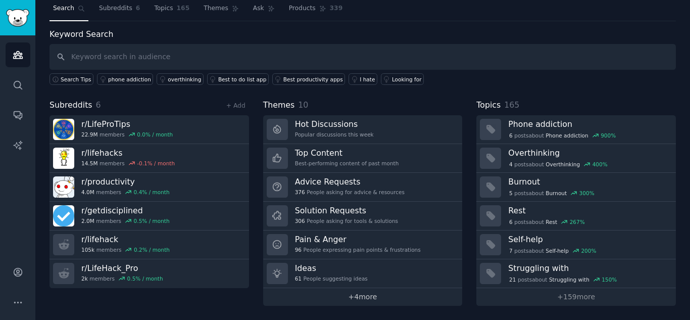
click at [365, 299] on link "+ 4 more" at bounding box center [362, 297] width 199 height 18
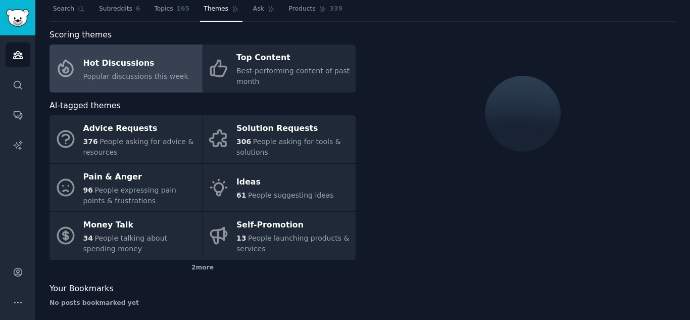
scroll to position [29, 0]
click at [199, 267] on div "2 more" at bounding box center [202, 267] width 306 height 16
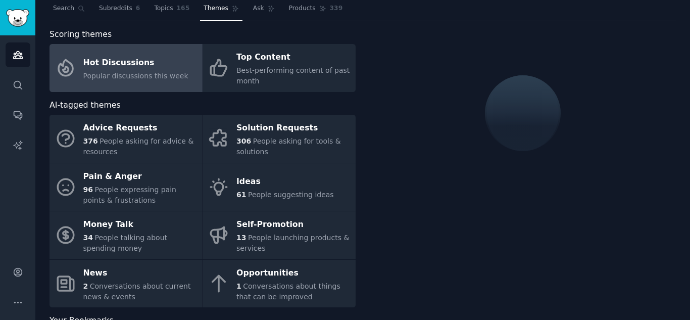
scroll to position [69, 0]
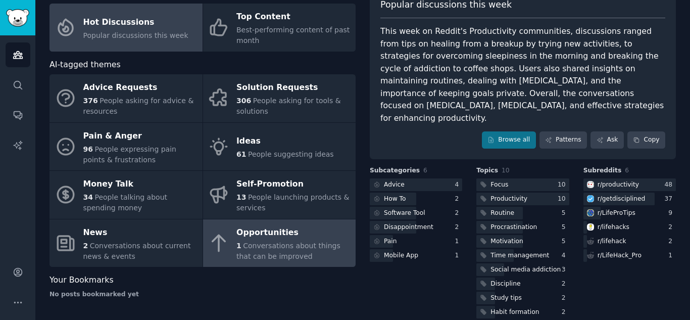
click at [225, 239] on icon at bounding box center [218, 242] width 21 height 21
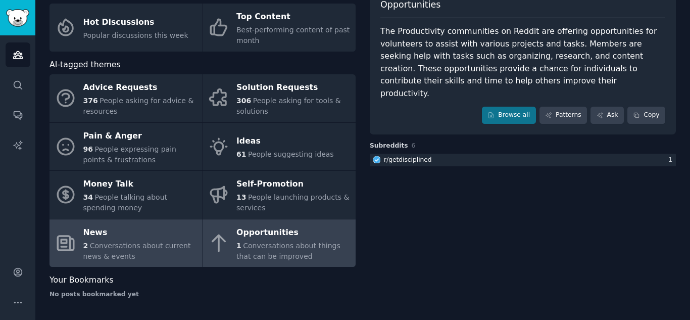
click at [135, 240] on div "2 Conversations about current news & events" at bounding box center [140, 250] width 114 height 21
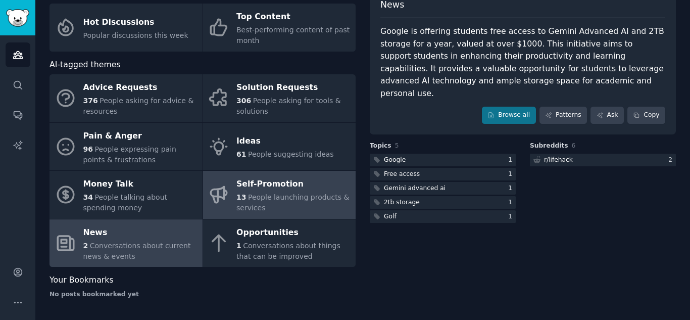
click at [249, 195] on span "People launching products & services" at bounding box center [292, 202] width 113 height 19
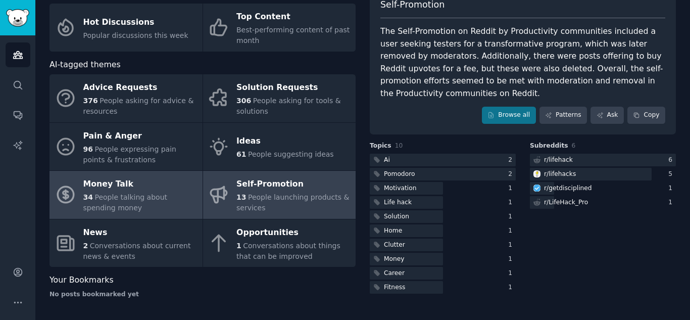
click at [126, 187] on div "Money Talk" at bounding box center [140, 184] width 114 height 16
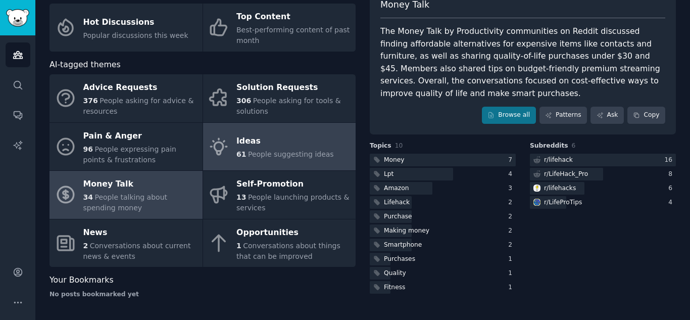
click at [244, 145] on div "Ideas" at bounding box center [284, 141] width 97 height 16
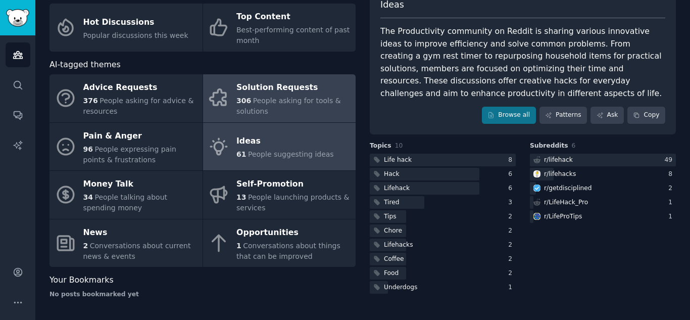
click at [253, 111] on span "People asking for tools & solutions" at bounding box center [288, 105] width 105 height 19
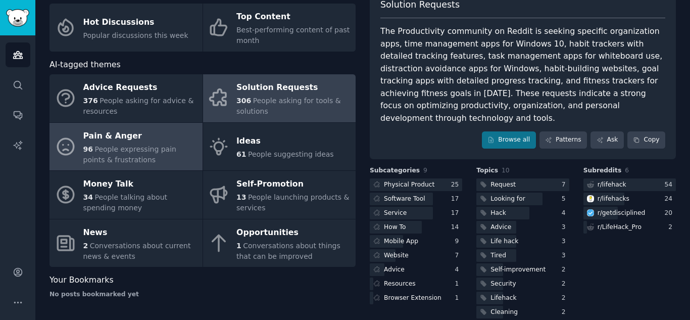
click at [115, 145] on span "People expressing pain points & frustrations" at bounding box center [129, 154] width 93 height 19
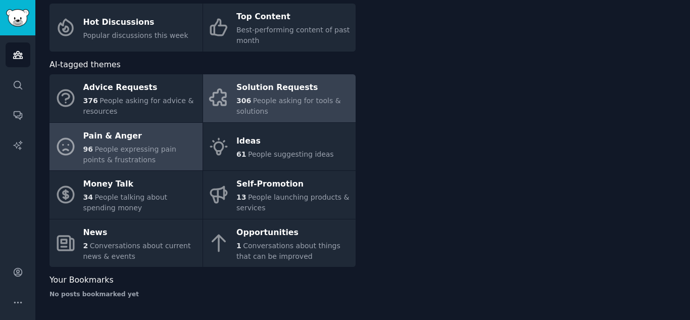
scroll to position [69, 0]
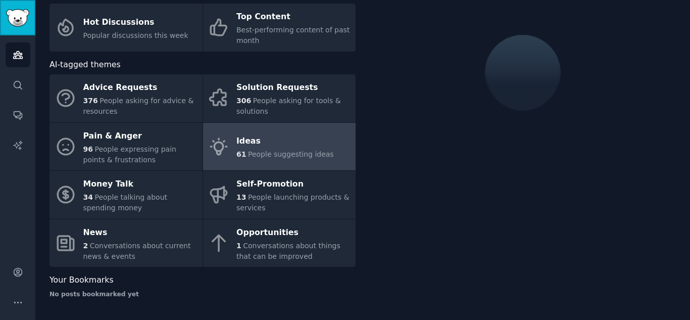
click at [4, 8] on link "Sidebar" at bounding box center [17, 17] width 35 height 35
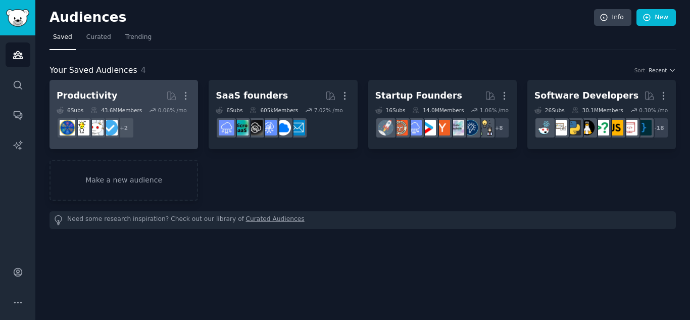
click at [114, 105] on div "Productivity More 6 Sub s 43.6M Members 0.06 % /mo r/LifeHack_Pro, r/lifehack +…" at bounding box center [124, 114] width 134 height 55
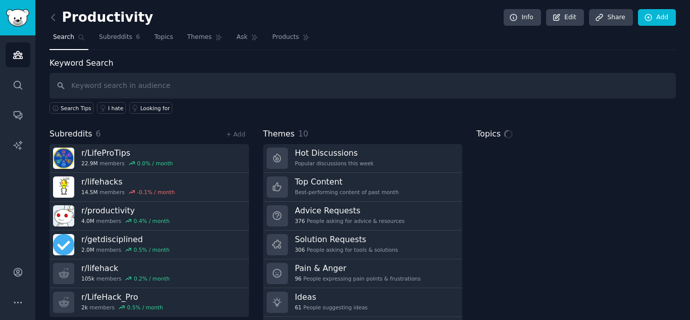
scroll to position [29, 0]
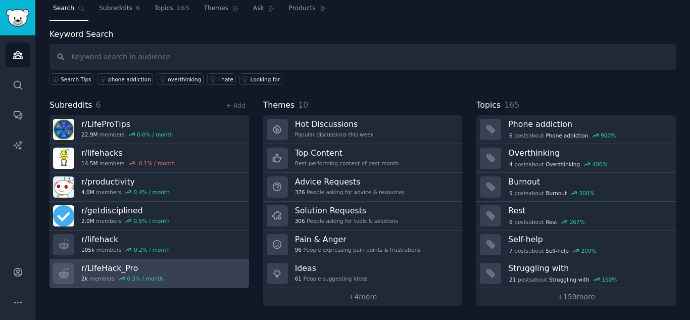
click at [112, 271] on h3 "r/ LifeHack_Pro" at bounding box center [122, 268] width 82 height 11
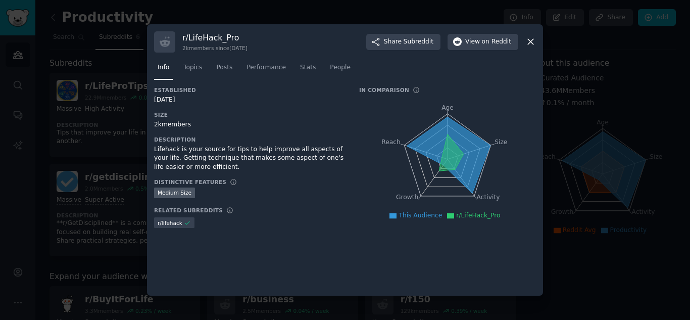
click at [199, 39] on h3 "r/ LifeHack_Pro" at bounding box center [214, 37] width 65 height 11
click at [199, 68] on span "Topics" at bounding box center [192, 67] width 19 height 9
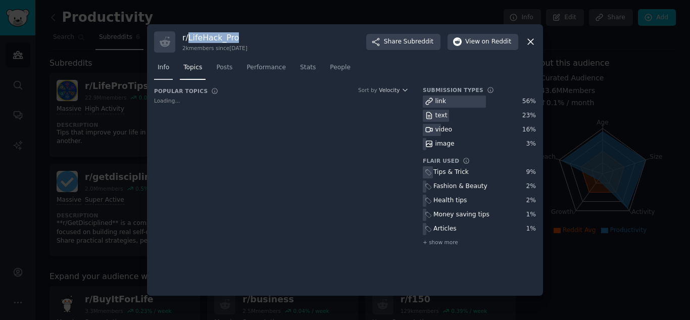
click at [161, 64] on span "Info" at bounding box center [164, 67] width 12 height 9
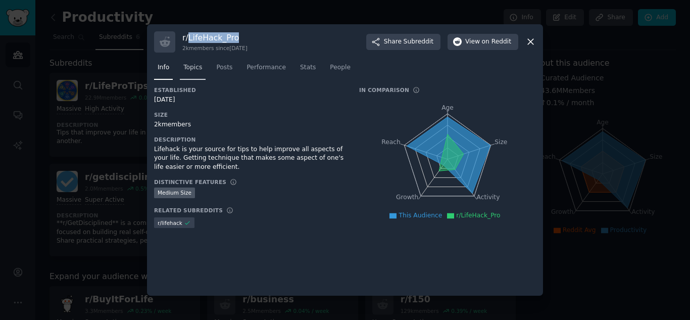
click at [187, 64] on span "Topics" at bounding box center [192, 67] width 19 height 9
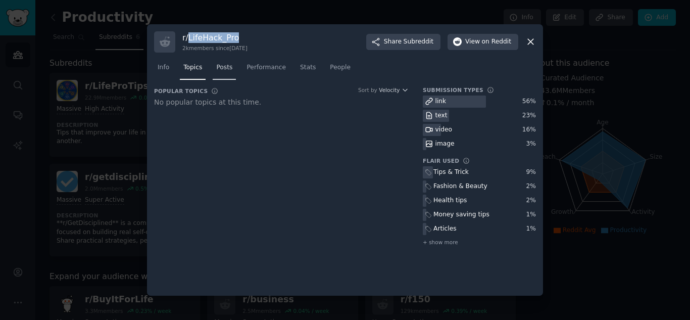
click at [222, 72] on span "Posts" at bounding box center [224, 67] width 16 height 9
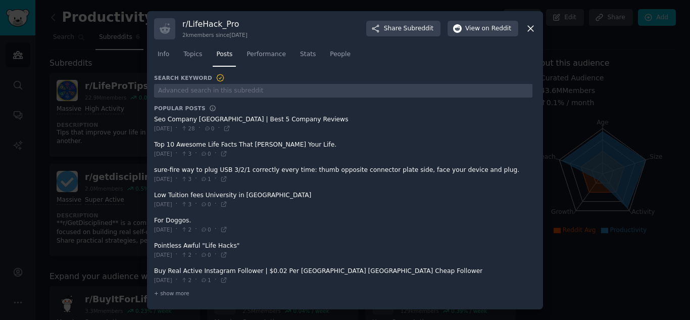
drag, startPoint x: 183, startPoint y: 117, endPoint x: 301, endPoint y: 121, distance: 118.2
click at [301, 121] on span at bounding box center [343, 124] width 378 height 25
click at [255, 57] on span "Performance" at bounding box center [265, 54] width 39 height 9
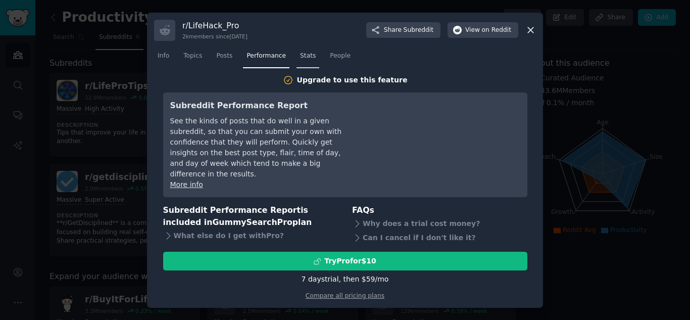
click at [300, 59] on span "Stats" at bounding box center [308, 56] width 16 height 9
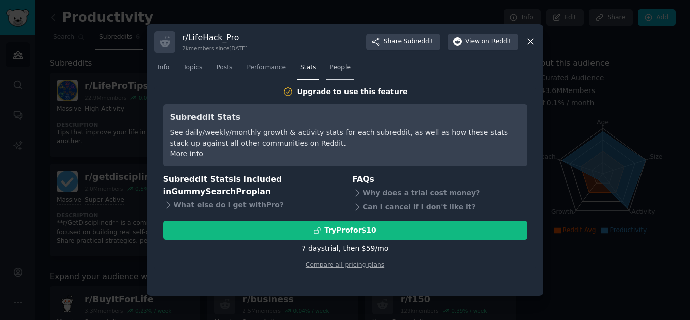
click at [335, 69] on span "People" at bounding box center [340, 67] width 21 height 9
click at [528, 38] on icon at bounding box center [530, 41] width 11 height 11
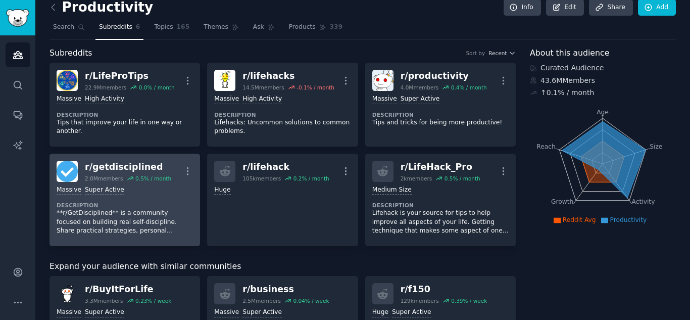
scroll to position [11, 0]
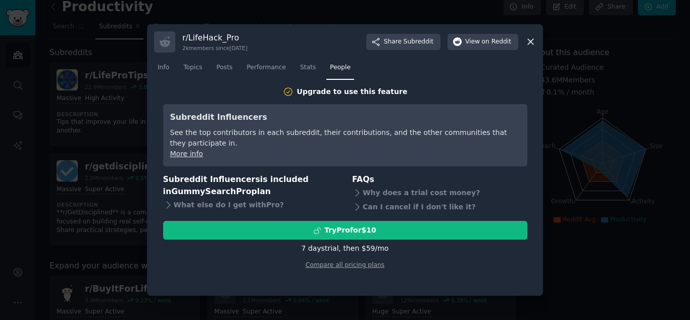
click at [531, 41] on icon at bounding box center [531, 42] width 6 height 6
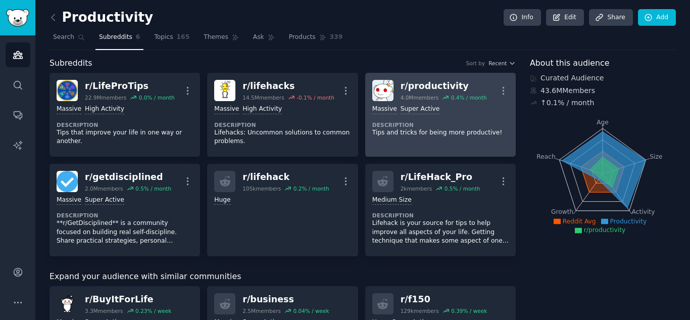
click at [448, 123] on dt "Description" at bounding box center [440, 124] width 136 height 7
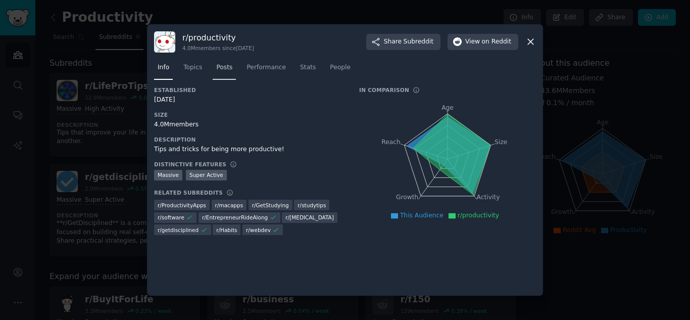
click at [218, 67] on span "Posts" at bounding box center [224, 67] width 16 height 9
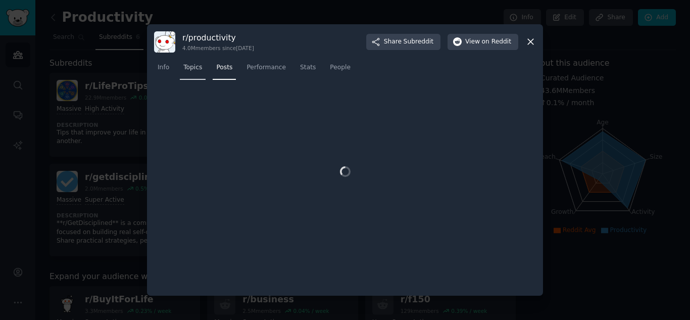
click at [191, 65] on span "Topics" at bounding box center [192, 67] width 19 height 9
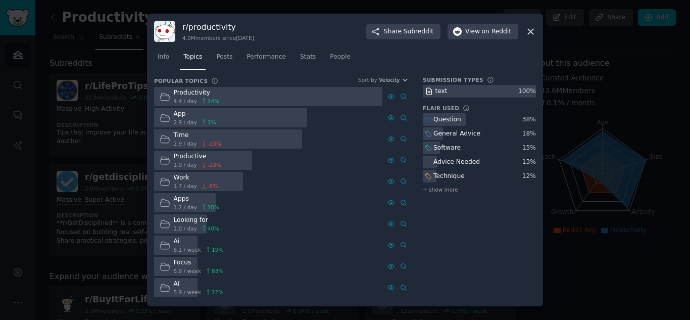
click at [449, 148] on div "Software" at bounding box center [446, 147] width 27 height 9
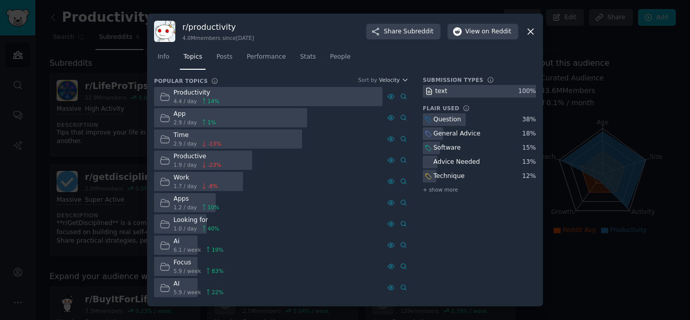
click at [227, 87] on div at bounding box center [268, 97] width 228 height 20
click at [224, 53] on span "Posts" at bounding box center [224, 57] width 16 height 9
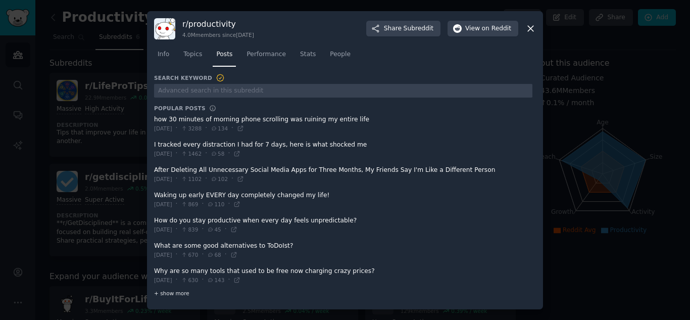
click at [176, 292] on span "+ show more" at bounding box center [171, 292] width 35 height 7
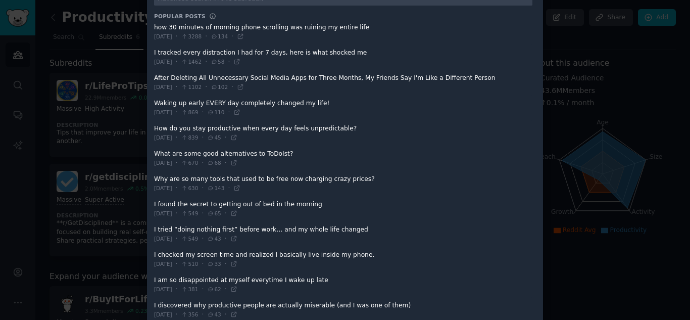
scroll to position [94, 0]
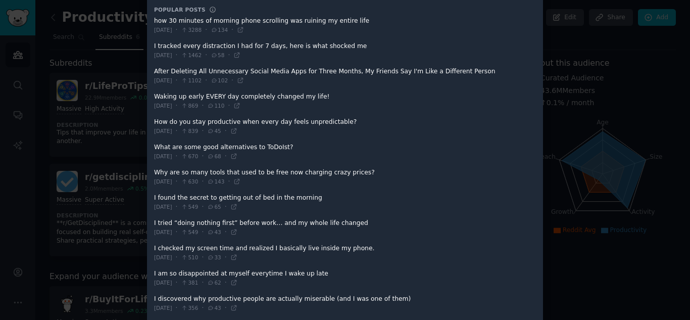
drag, startPoint x: 172, startPoint y: 169, endPoint x: 251, endPoint y: 173, distance: 79.4
click at [251, 173] on span at bounding box center [343, 177] width 378 height 25
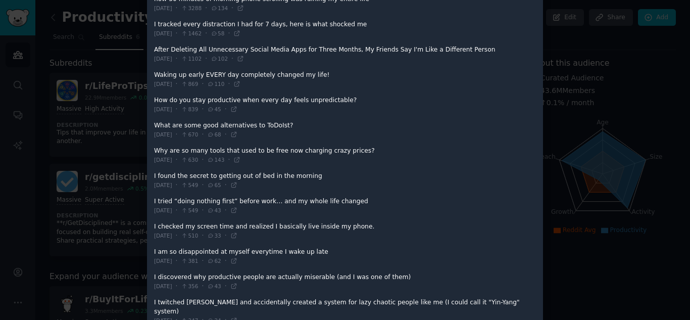
scroll to position [118, 0]
drag, startPoint x: 185, startPoint y: 172, endPoint x: 244, endPoint y: 174, distance: 59.1
click at [244, 174] on span at bounding box center [343, 179] width 378 height 25
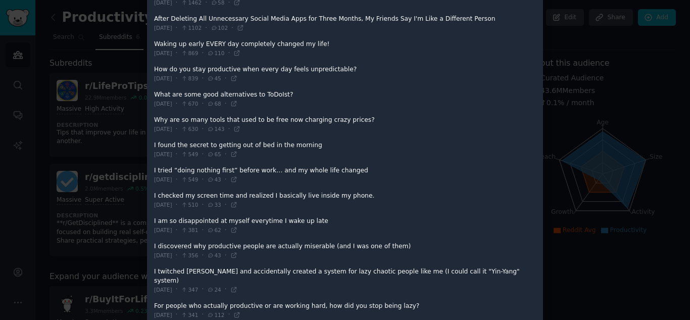
scroll to position [147, 0]
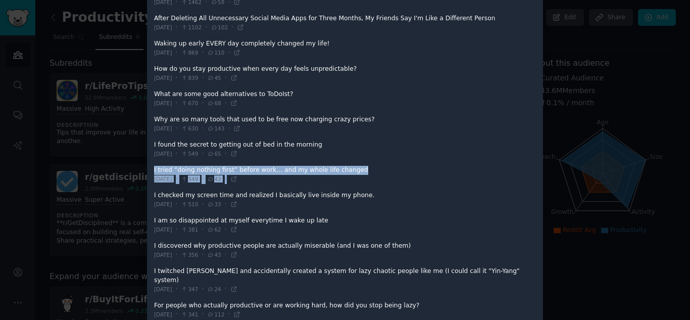
drag, startPoint x: 174, startPoint y: 171, endPoint x: 326, endPoint y: 190, distance: 152.8
click at [295, 173] on span at bounding box center [343, 174] width 378 height 25
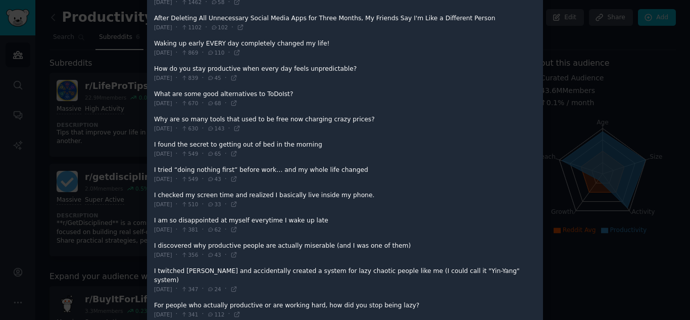
drag, startPoint x: 274, startPoint y: 170, endPoint x: 307, endPoint y: 172, distance: 32.9
click at [307, 172] on span at bounding box center [343, 174] width 378 height 25
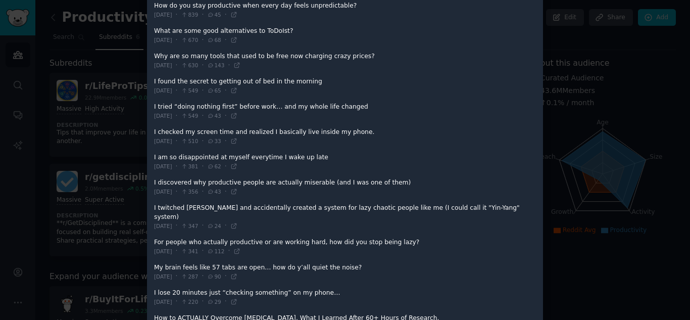
scroll to position [211, 0]
drag, startPoint x: 162, startPoint y: 182, endPoint x: 293, endPoint y: 182, distance: 131.3
click at [293, 182] on span at bounding box center [343, 186] width 378 height 25
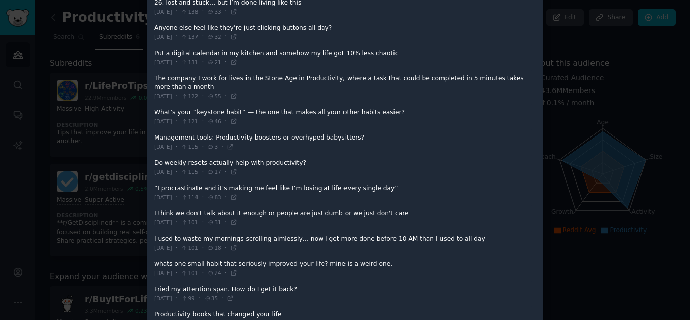
scroll to position [627, 0]
click at [212, 205] on span at bounding box center [343, 217] width 378 height 25
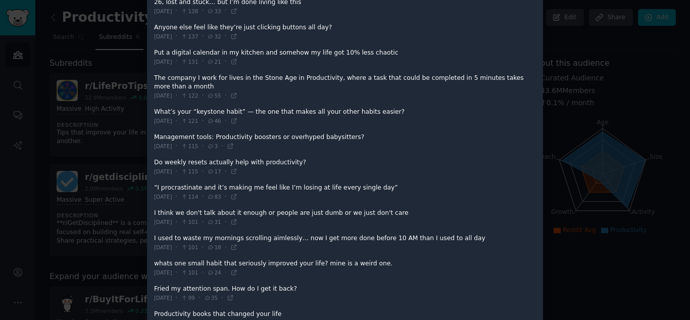
click at [263, 205] on span at bounding box center [343, 217] width 378 height 25
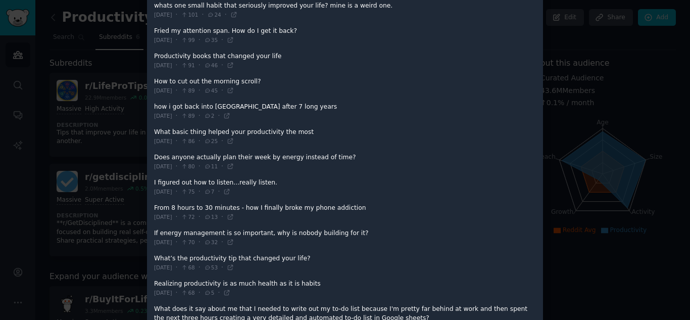
scroll to position [886, 0]
click at [602, 84] on div at bounding box center [345, 160] width 690 height 320
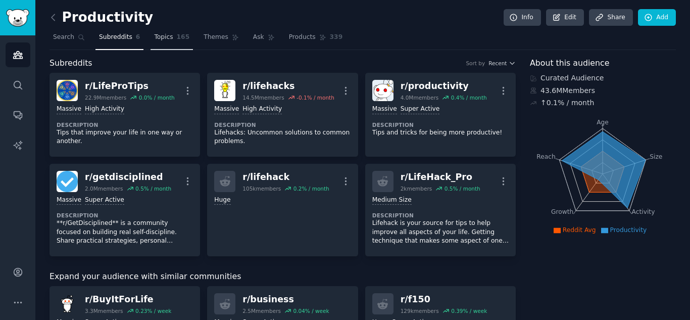
click at [156, 40] on span "Topics" at bounding box center [163, 37] width 19 height 9
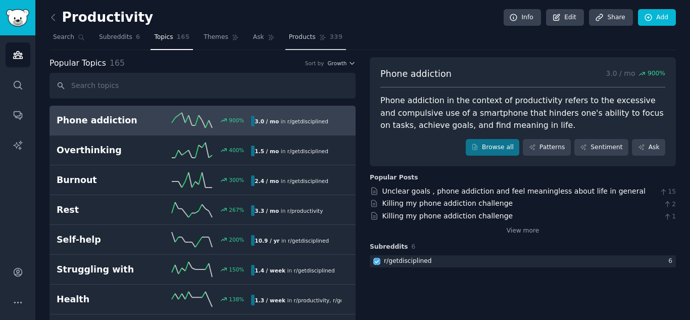
click at [289, 38] on span "Products" at bounding box center [302, 37] width 27 height 9
